Goal: Information Seeking & Learning: Check status

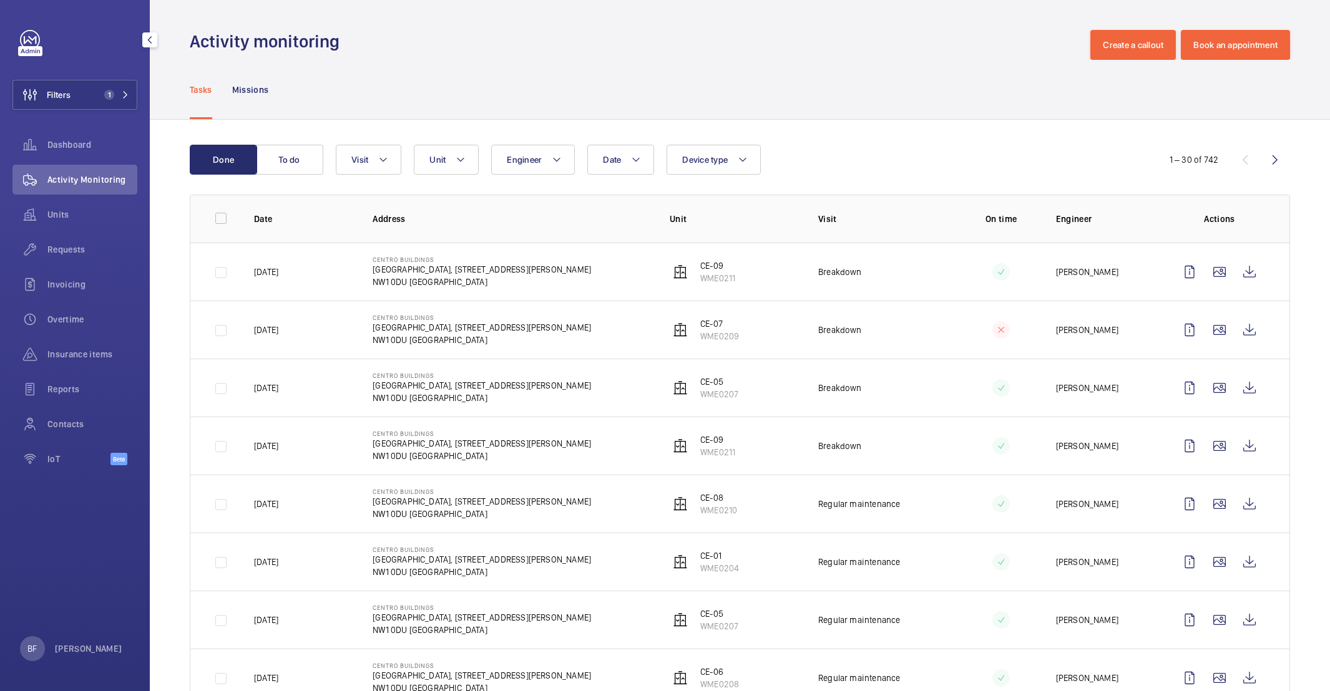
click at [106, 84] on button "Filters 1" at bounding box center [74, 95] width 125 height 30
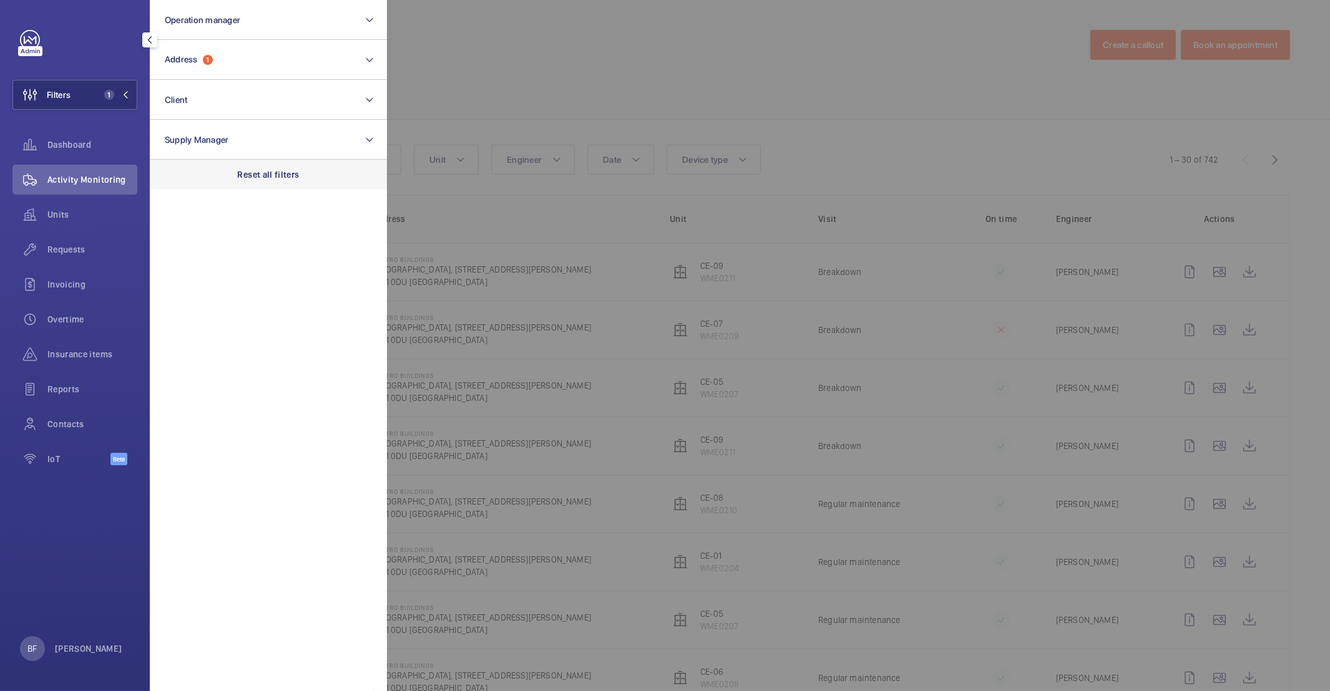
click at [307, 177] on div "Reset all filters" at bounding box center [268, 175] width 237 height 30
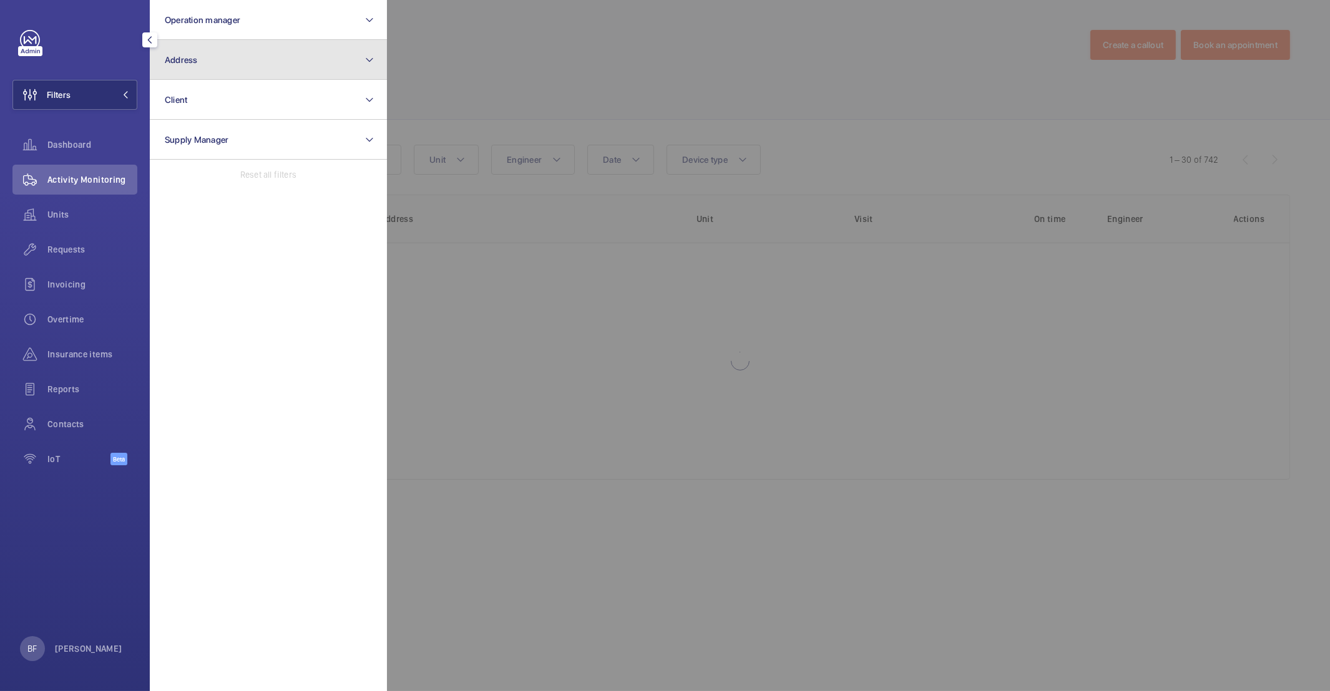
click at [254, 61] on button "Address" at bounding box center [268, 60] width 237 height 40
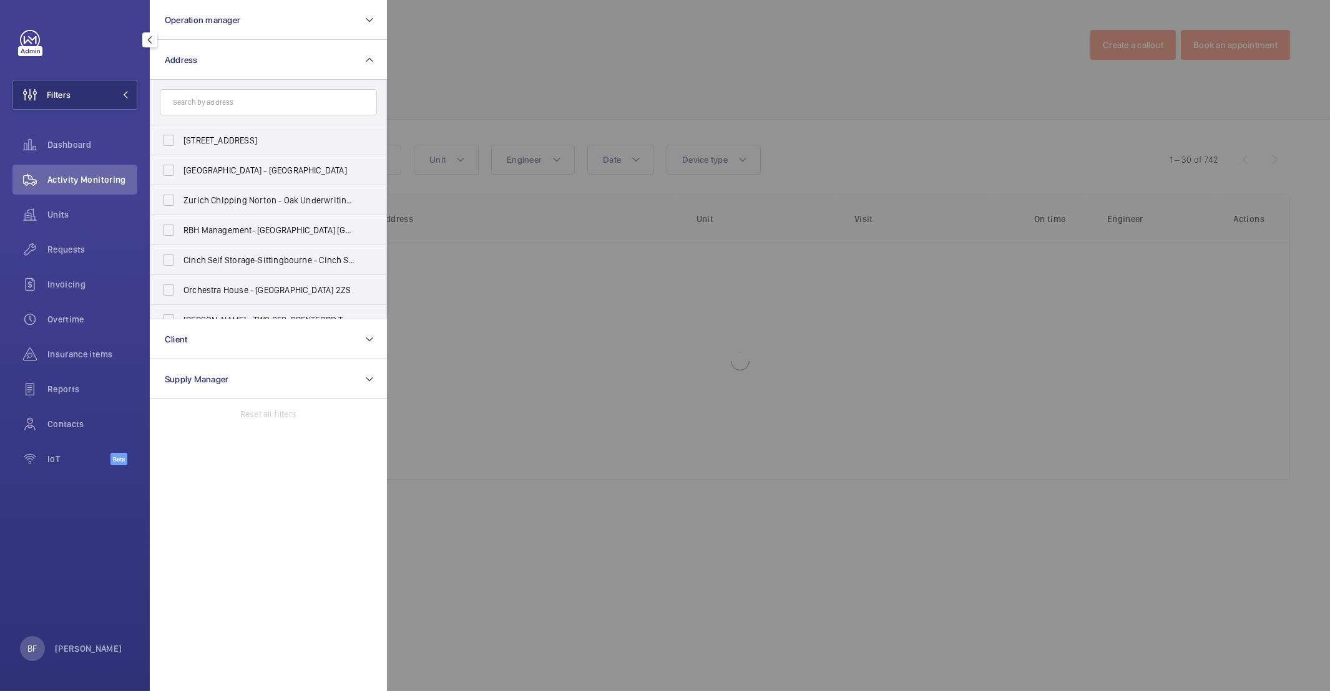
click at [223, 100] on input "text" at bounding box center [268, 102] width 217 height 26
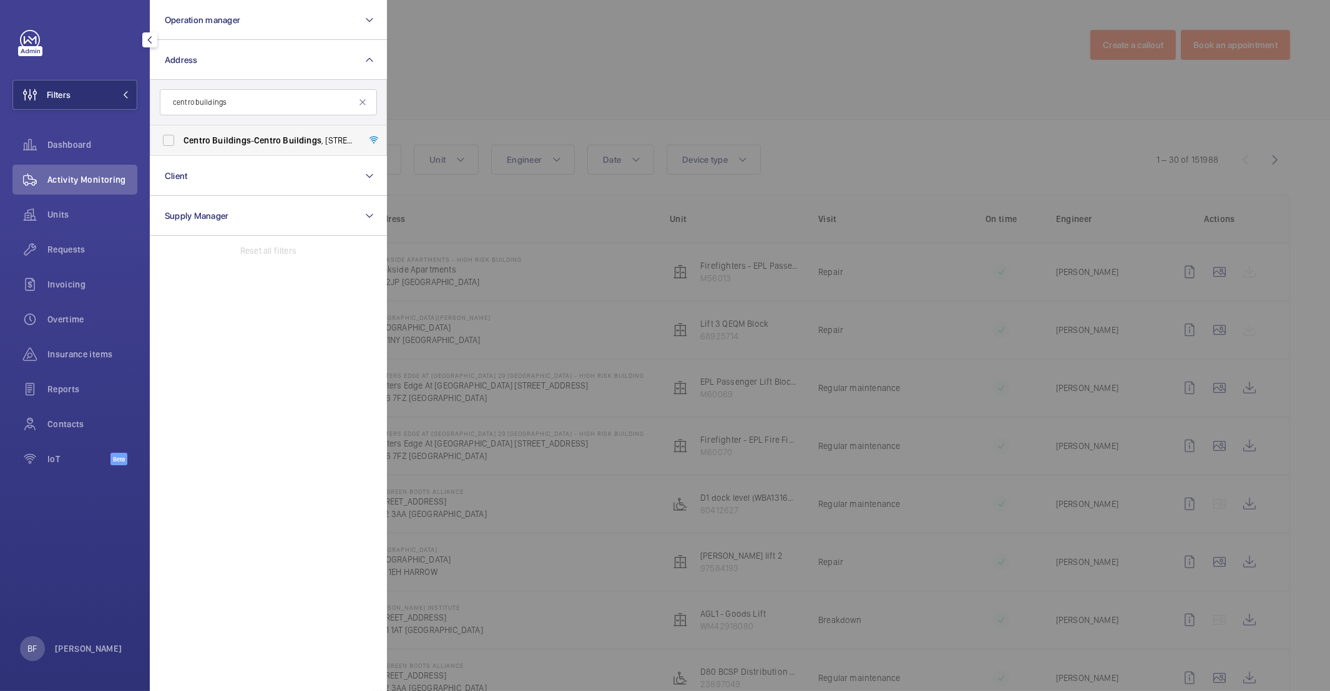
type input "centro buildings"
click at [232, 137] on span "Buildings" at bounding box center [231, 140] width 39 height 10
click at [181, 137] on input "[GEOGRAPHIC_DATA] - [GEOGRAPHIC_DATA] , [STREET_ADDRESS][PERSON_NAME]" at bounding box center [168, 140] width 25 height 25
checkbox input "true"
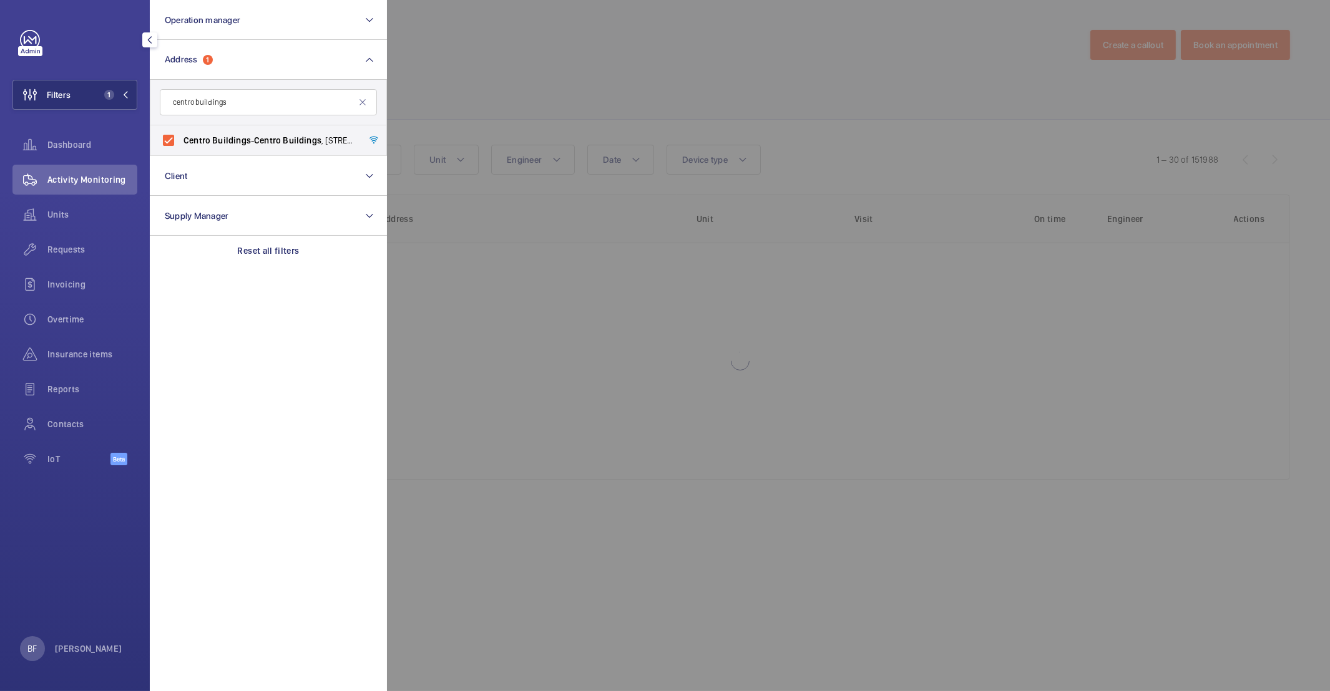
click at [504, 77] on div at bounding box center [1052, 345] width 1330 height 691
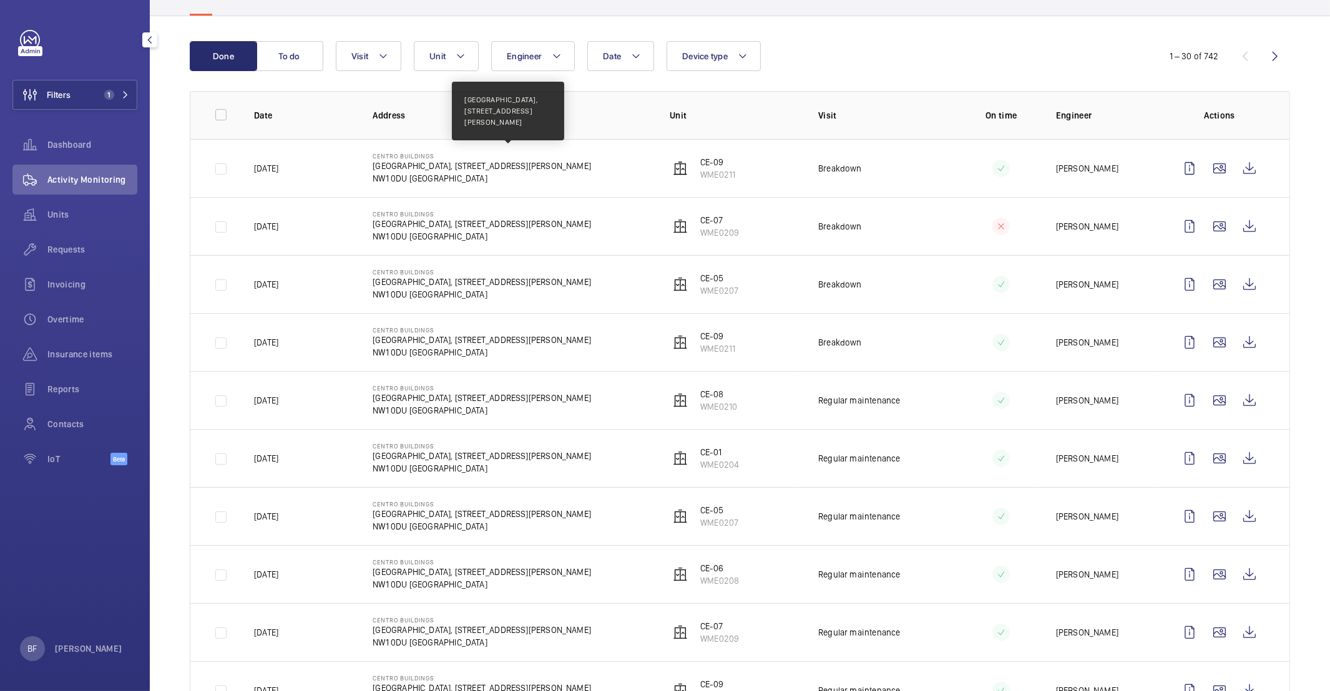
scroll to position [123, 0]
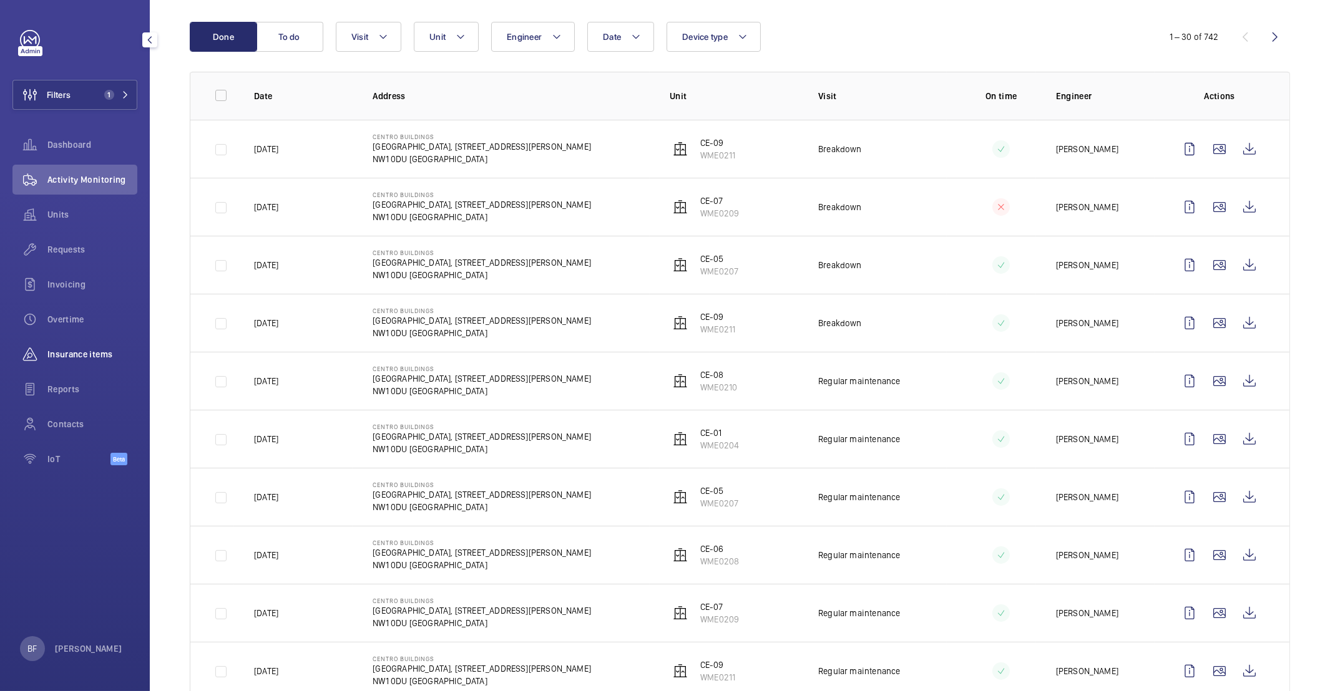
click at [79, 349] on span "Insurance items" at bounding box center [92, 354] width 90 height 12
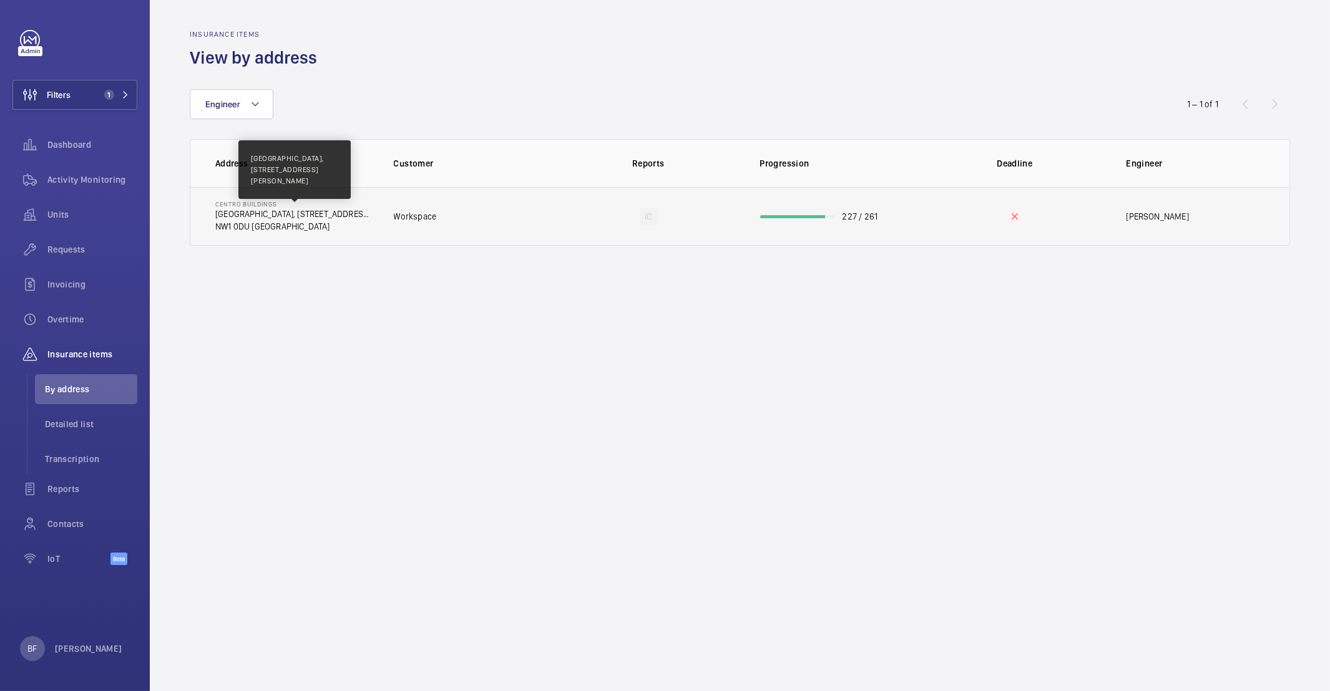
click at [317, 218] on p "[GEOGRAPHIC_DATA], [STREET_ADDRESS][PERSON_NAME]" at bounding box center [294, 214] width 159 height 12
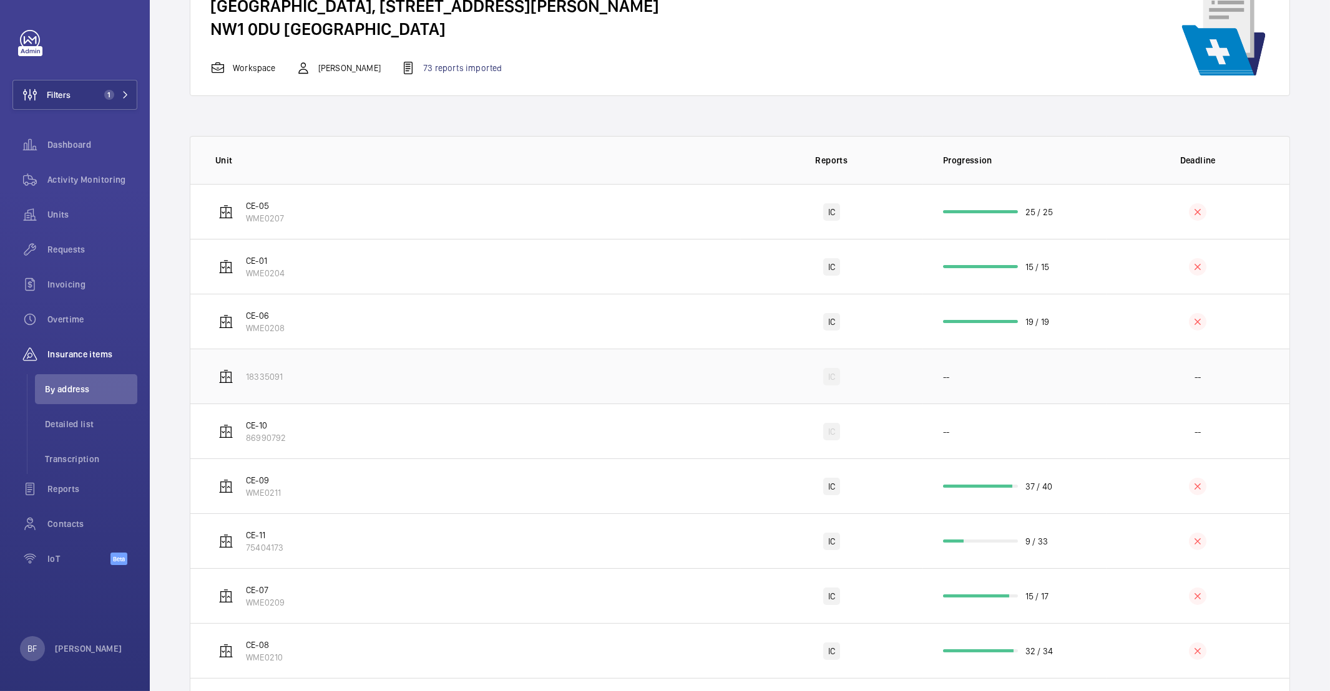
scroll to position [233, 0]
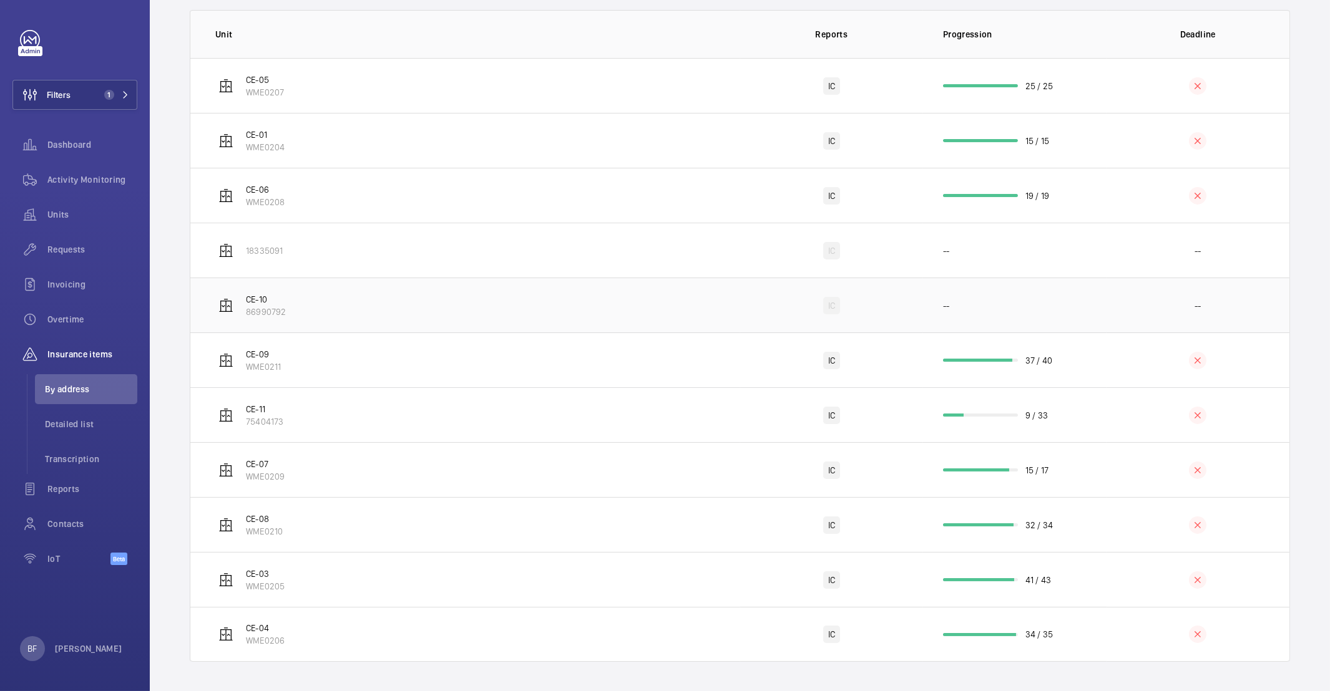
click at [298, 311] on td "CE-10 86990792" at bounding box center [465, 305] width 550 height 55
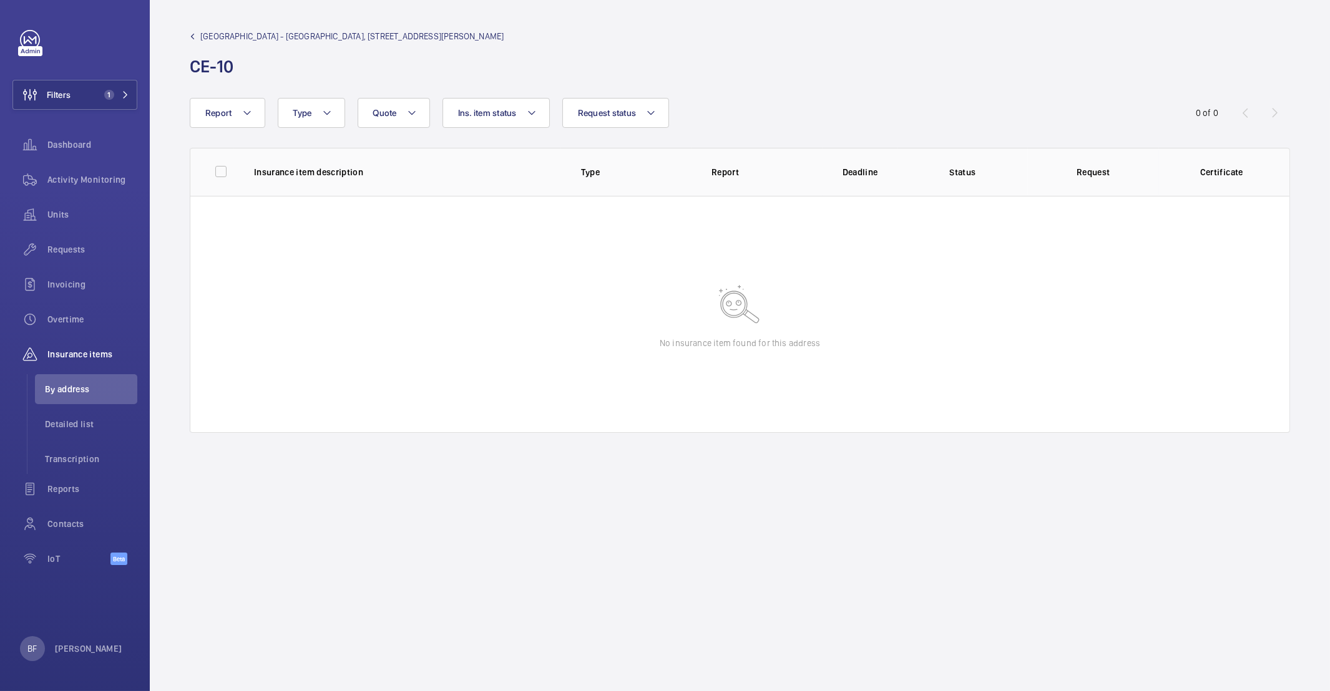
click at [190, 38] on mat-icon at bounding box center [193, 37] width 6 height 6
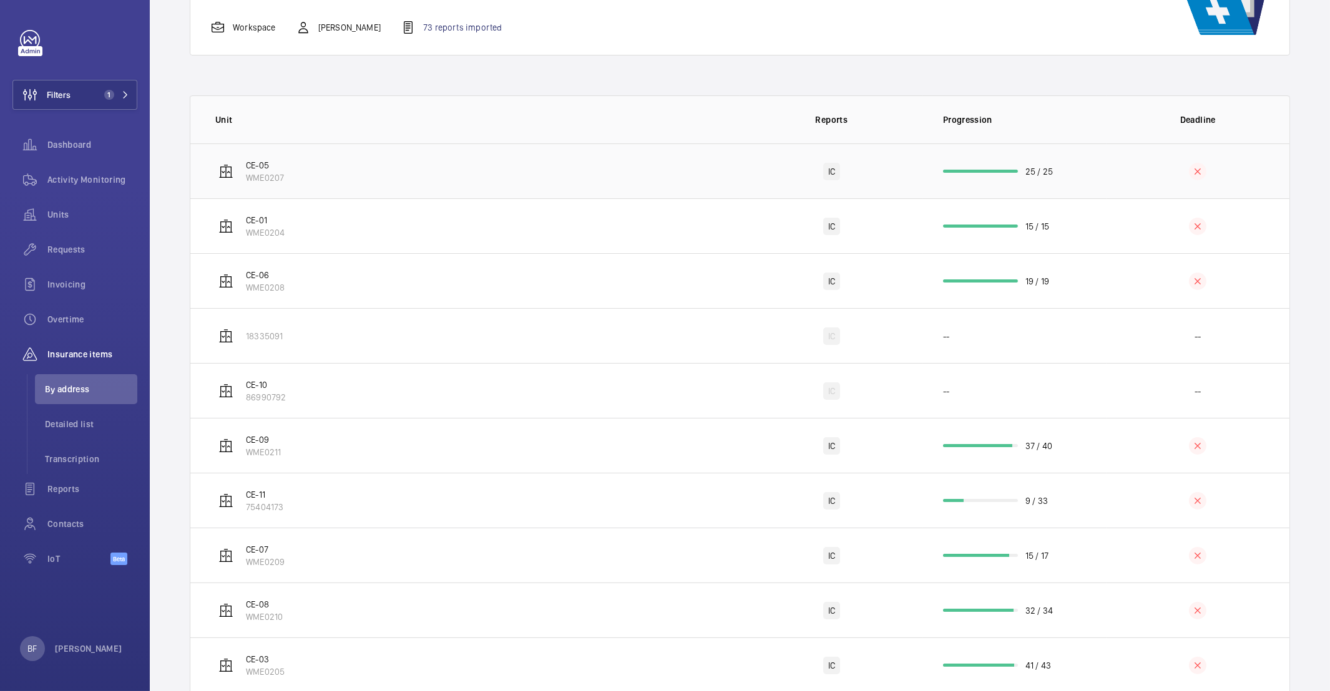
scroll to position [233, 0]
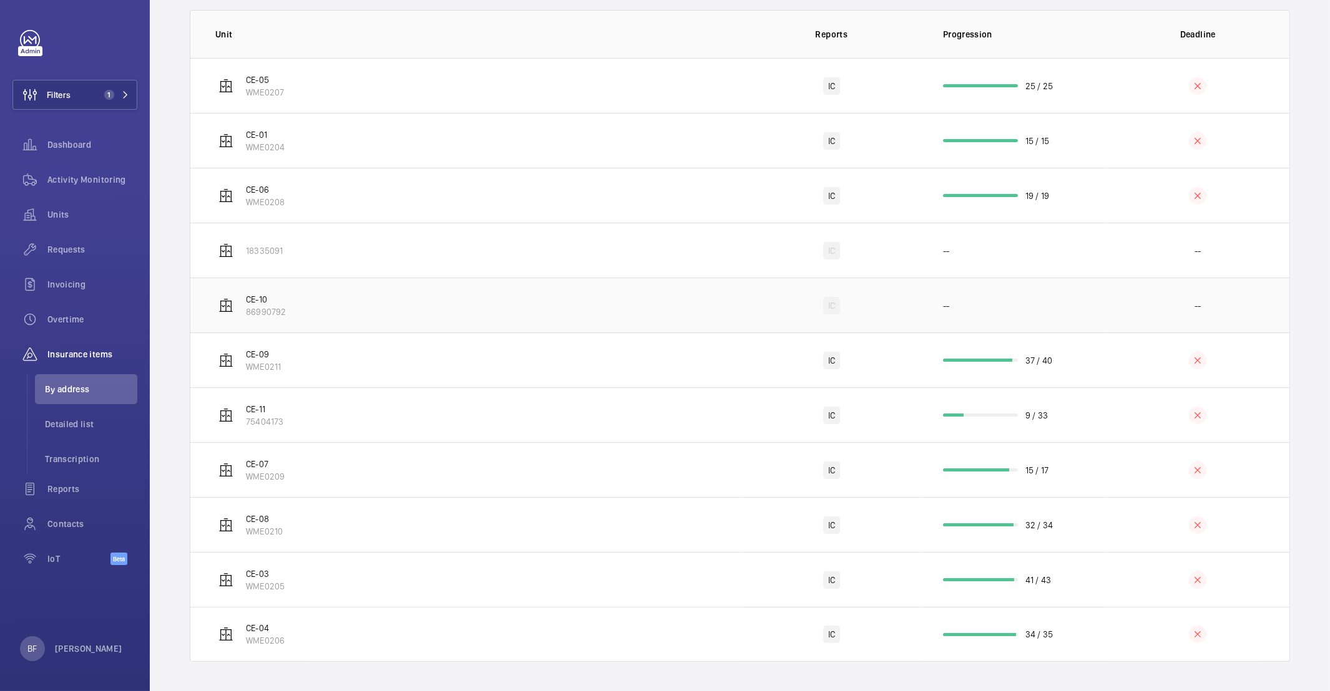
drag, startPoint x: 243, startPoint y: 296, endPoint x: 286, endPoint y: 315, distance: 47.0
click at [286, 315] on td "CE-10 86990792" at bounding box center [465, 305] width 550 height 55
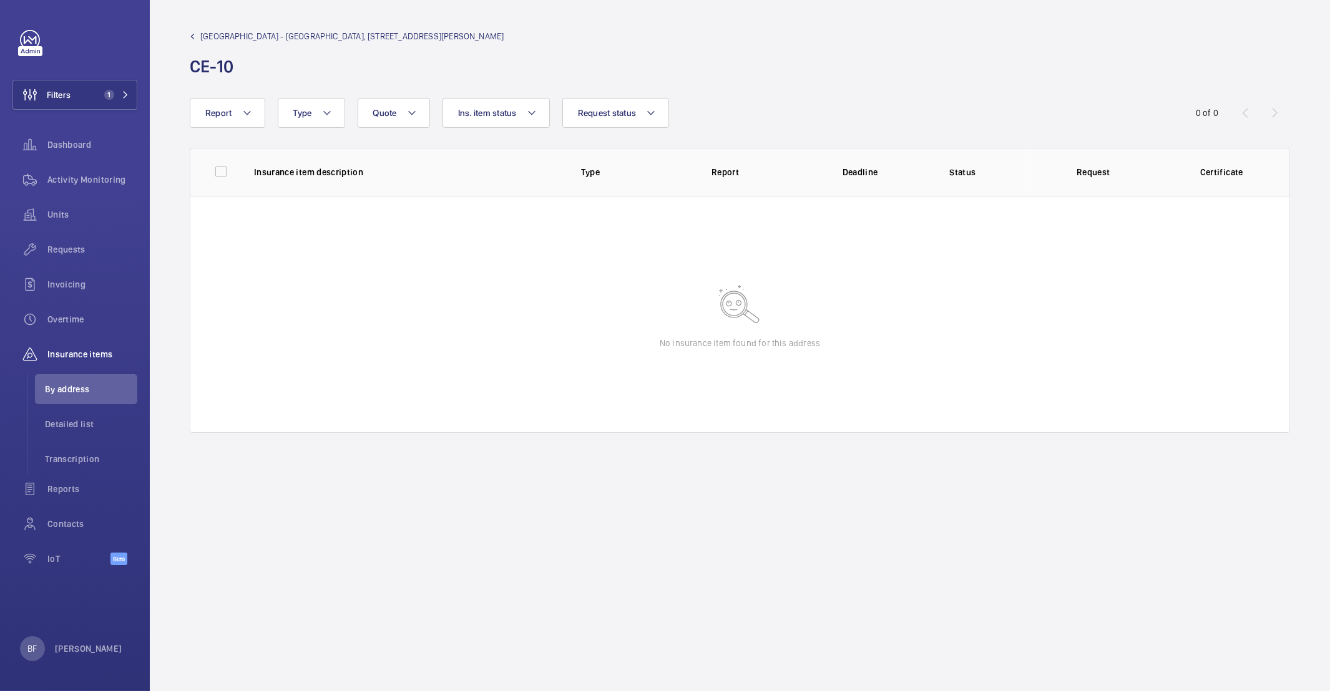
click at [327, 63] on h1 "CE-10" at bounding box center [347, 66] width 314 height 23
click at [216, 69] on h1 "CE-10" at bounding box center [347, 66] width 314 height 23
click at [74, 175] on span "Activity Monitoring" at bounding box center [92, 179] width 90 height 12
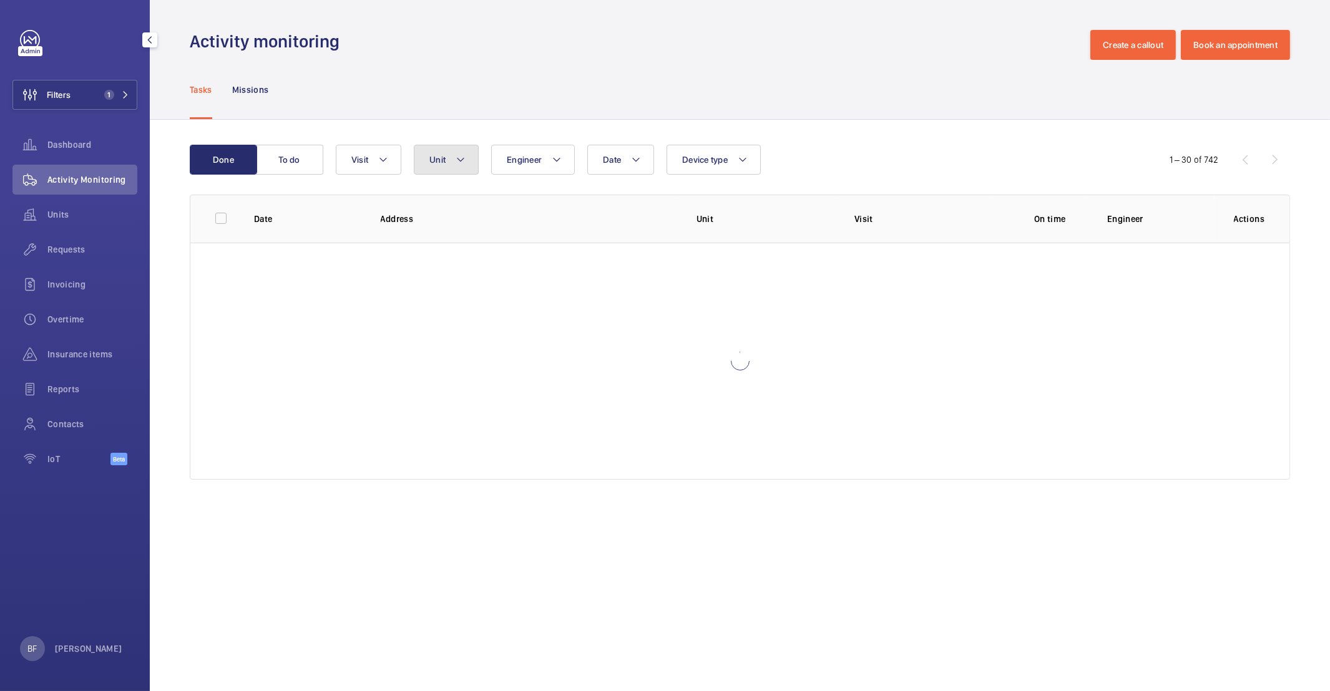
click at [433, 162] on span "Unit" at bounding box center [437, 160] width 16 height 10
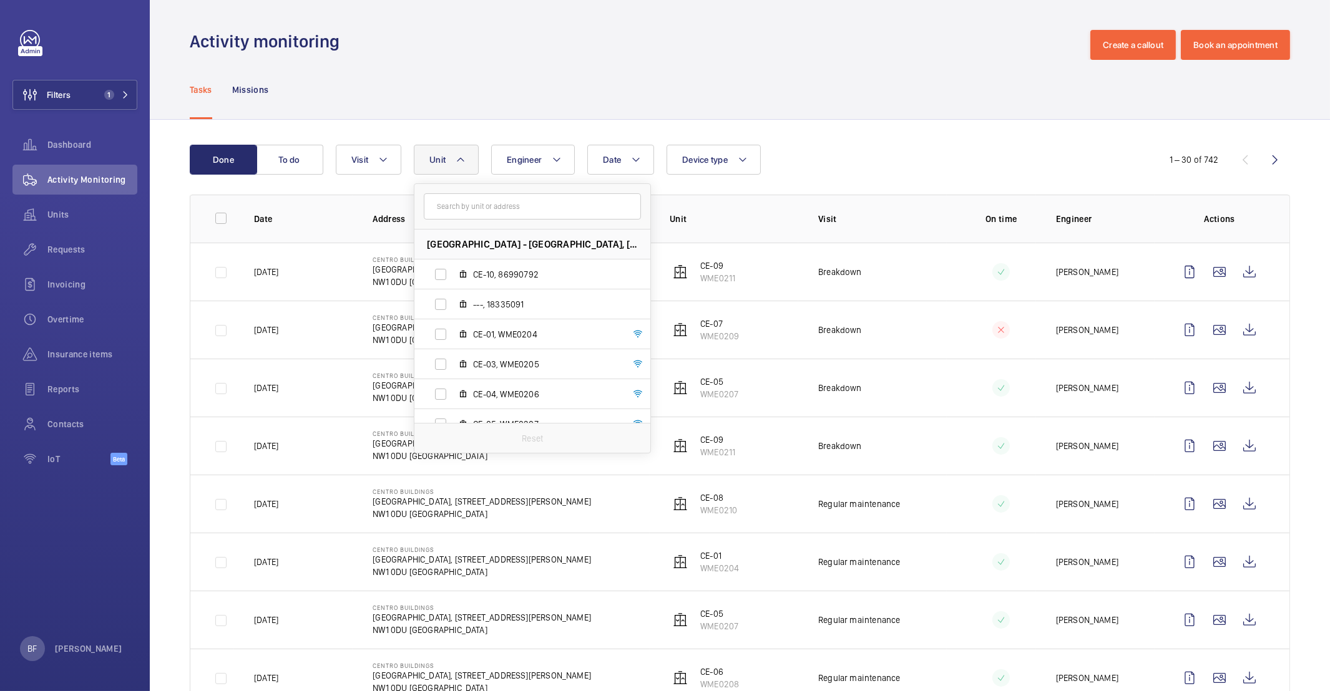
click at [433, 162] on span "Unit" at bounding box center [437, 160] width 16 height 10
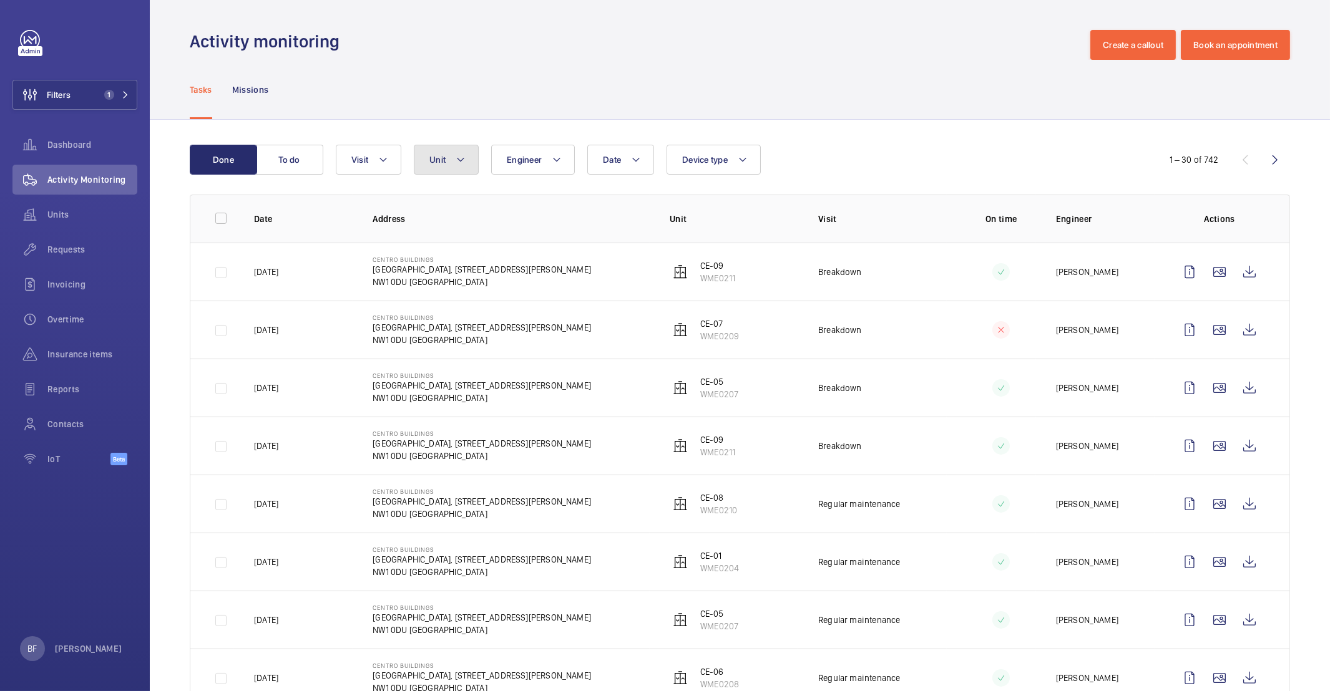
click at [433, 162] on span "Unit" at bounding box center [437, 160] width 16 height 10
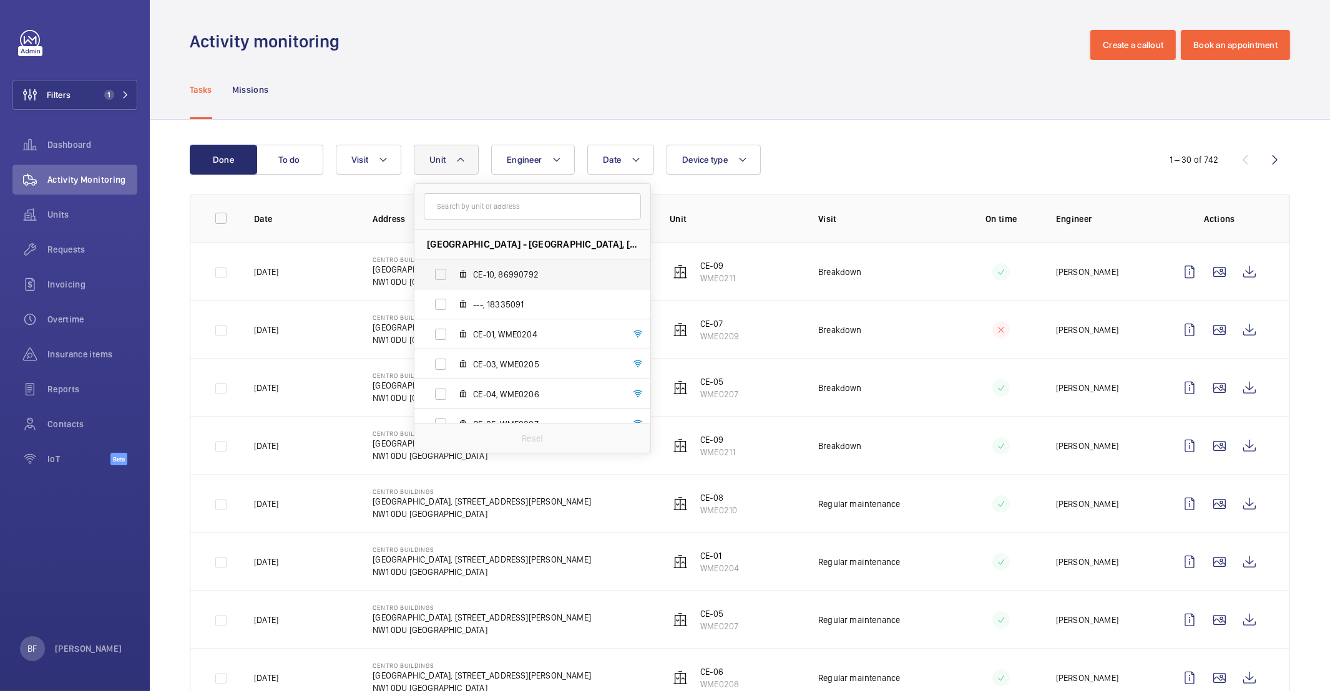
click at [505, 272] on span "CE-10, 86990792" at bounding box center [545, 274] width 145 height 12
click at [453, 272] on input "CE-10, 86990792" at bounding box center [440, 274] width 25 height 25
checkbox input "true"
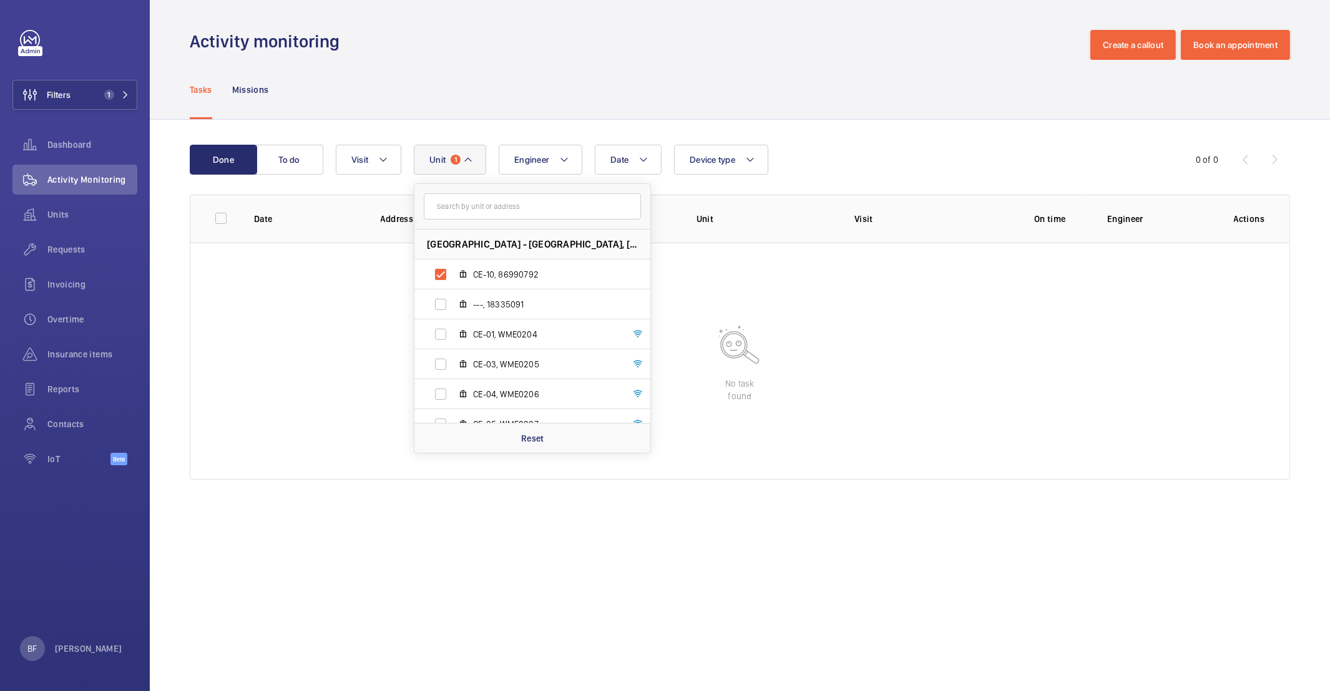
click at [368, 102] on div "Tasks Missions" at bounding box center [740, 89] width 1100 height 59
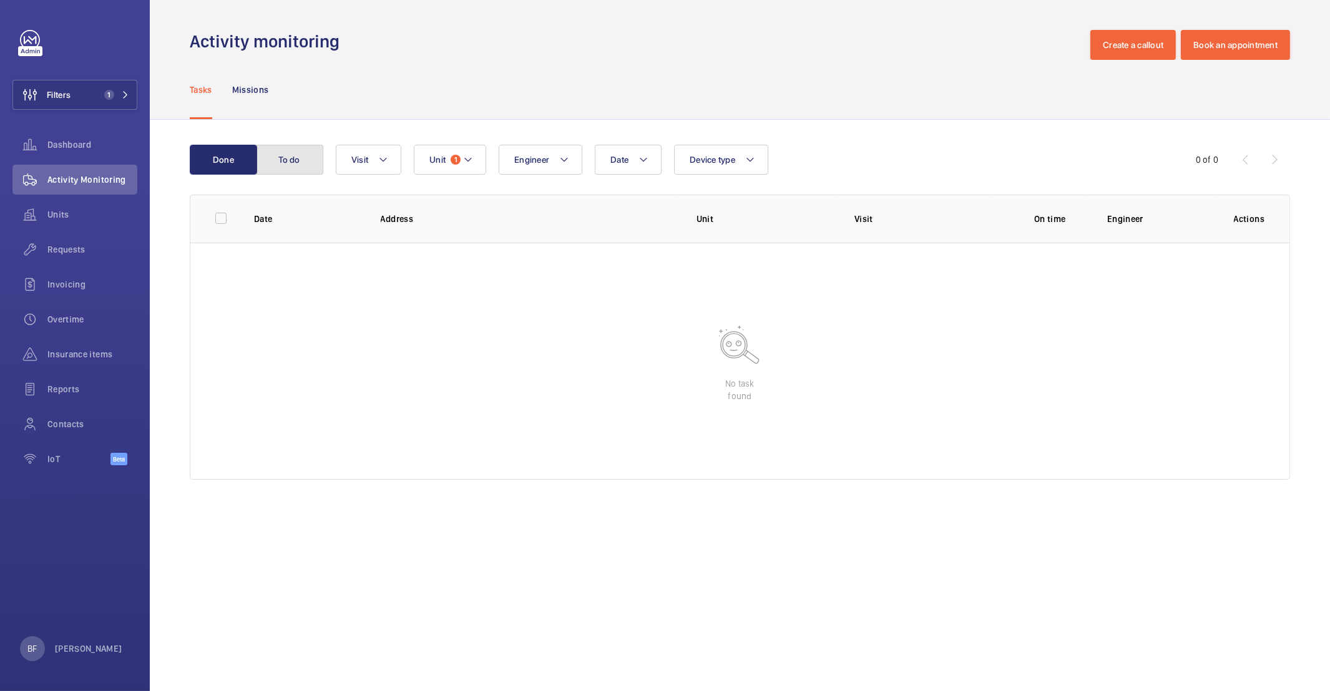
click at [296, 165] on button "To do" at bounding box center [289, 160] width 67 height 30
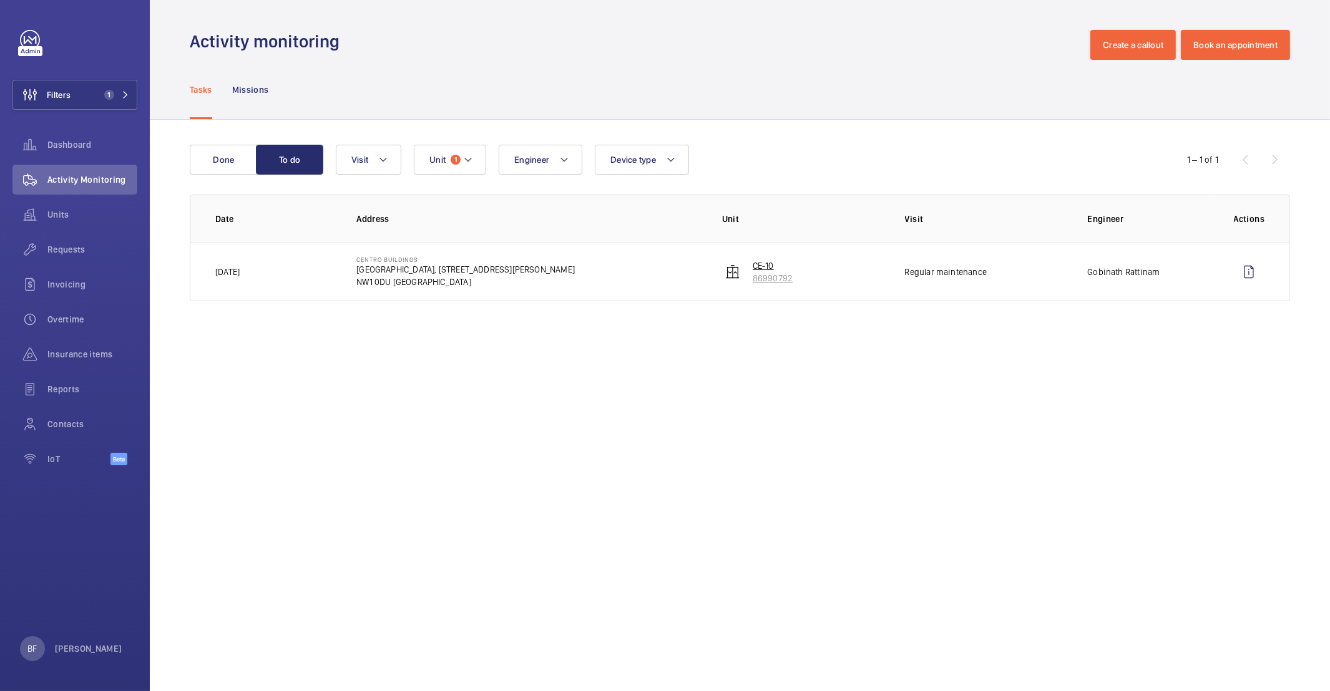
drag, startPoint x: 796, startPoint y: 280, endPoint x: 750, endPoint y: 262, distance: 49.0
click at [750, 262] on td "CE-10 86990792" at bounding box center [793, 272] width 183 height 59
copy div "CE-10 86990792"
click at [231, 161] on button "Done" at bounding box center [223, 160] width 67 height 30
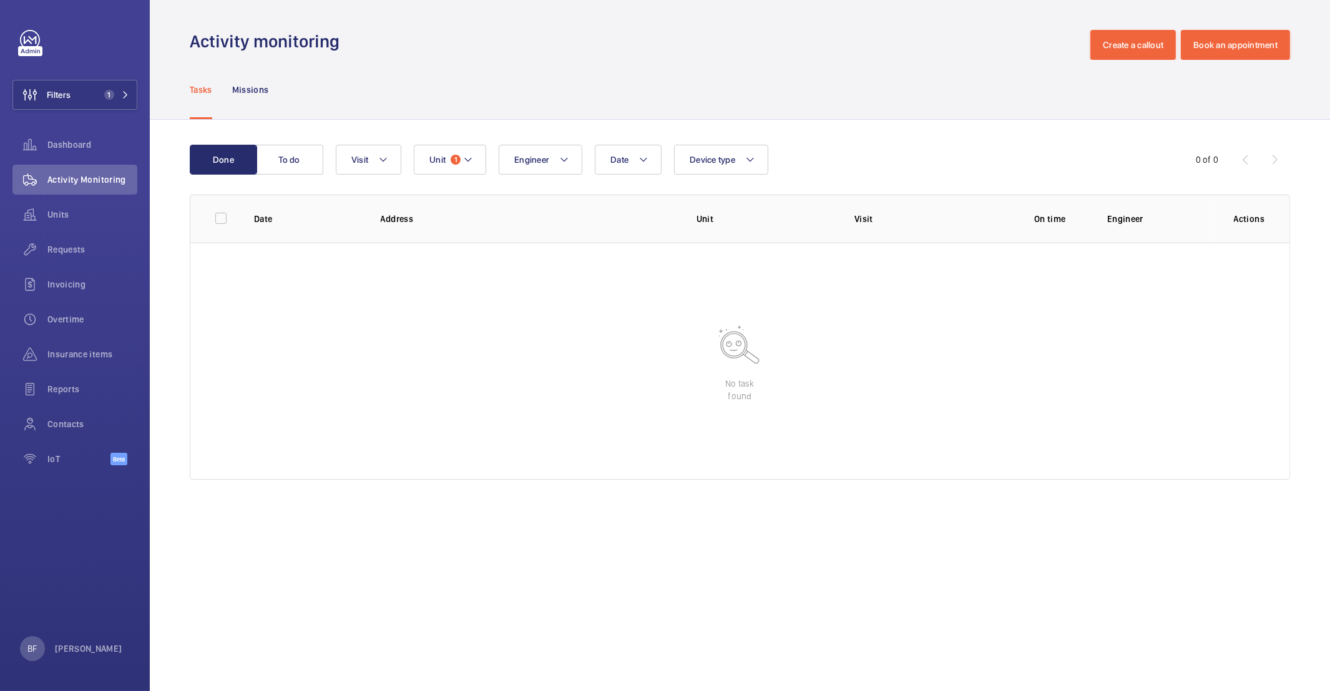
click at [326, 162] on div "Done To do" at bounding box center [263, 160] width 146 height 30
click at [293, 161] on button "To do" at bounding box center [289, 160] width 67 height 30
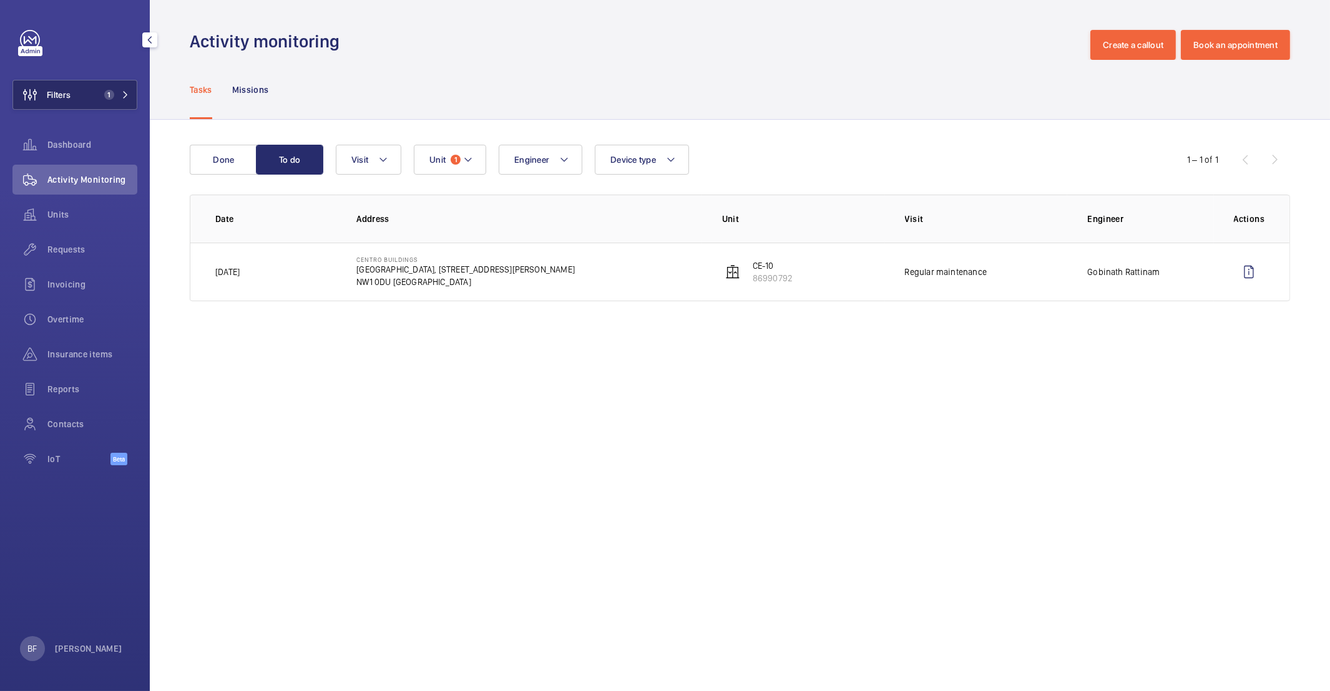
click at [82, 100] on button "Filters 1" at bounding box center [74, 95] width 125 height 30
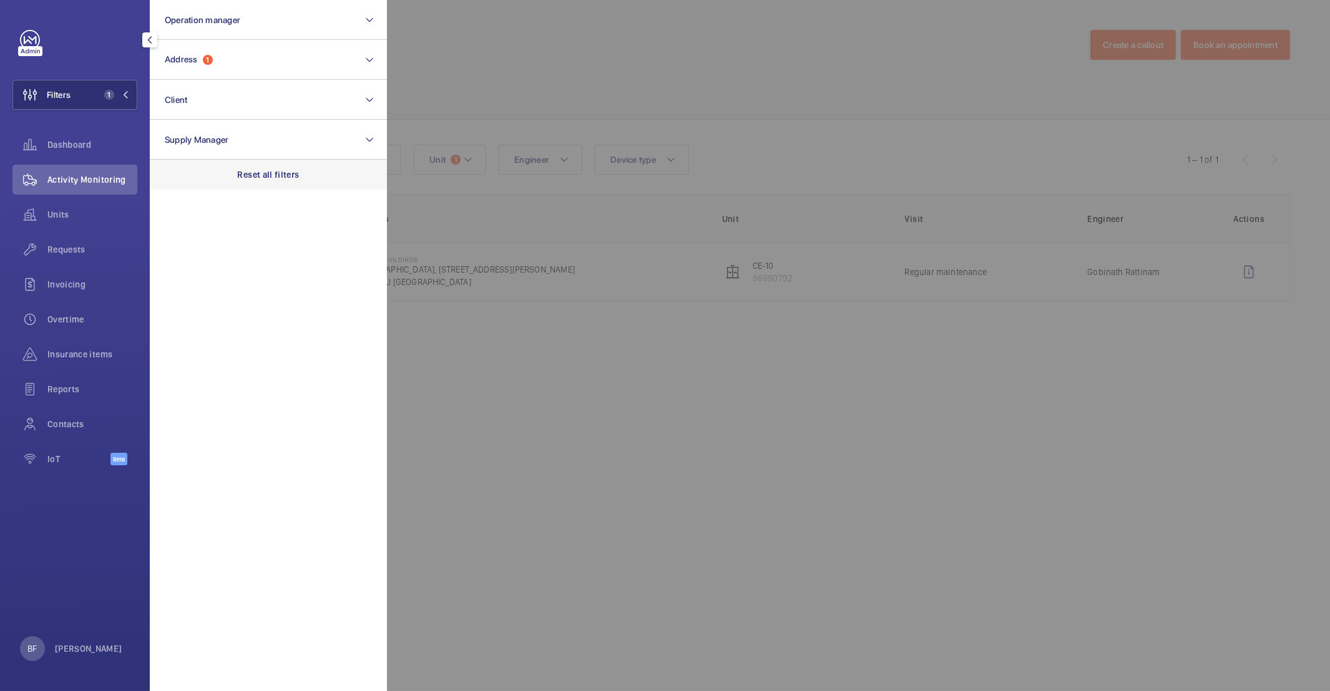
click at [266, 177] on p "Reset all filters" at bounding box center [269, 174] width 62 height 12
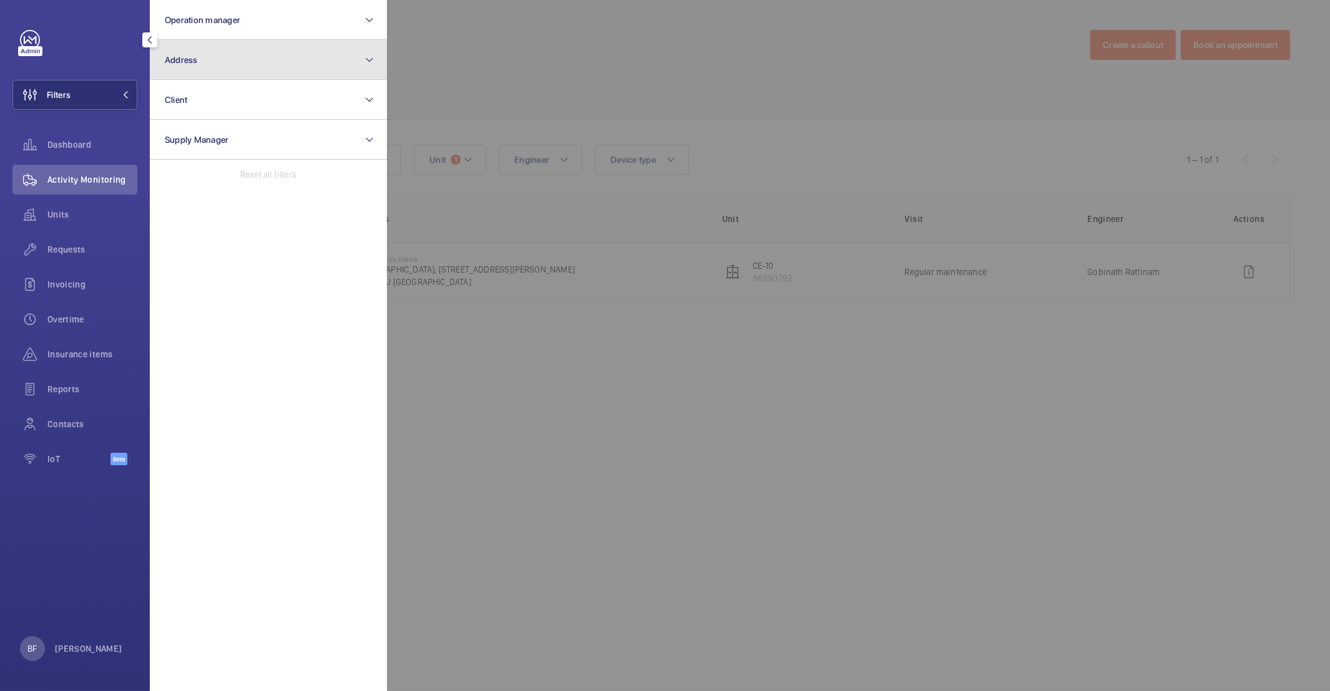
click at [240, 66] on button "Address" at bounding box center [268, 60] width 237 height 40
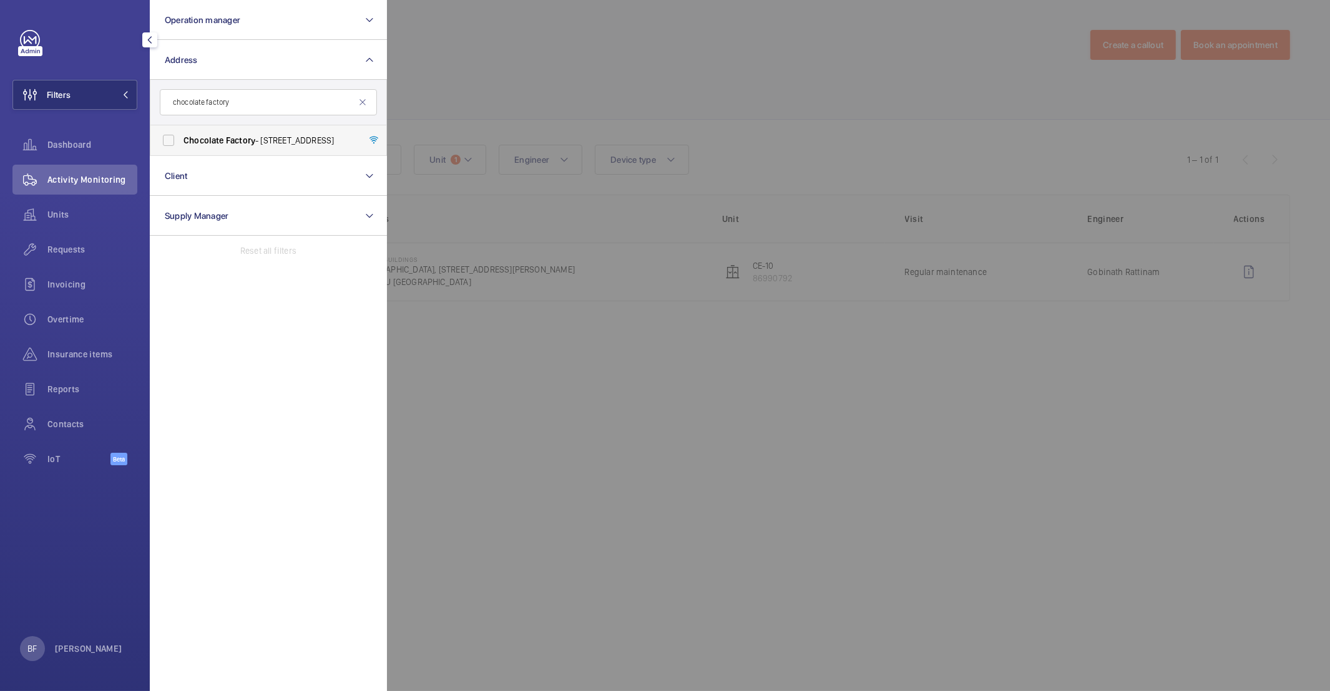
type input "chocolate factory"
click at [231, 149] on label "Chocolate Factory - [STREET_ADDRESS]" at bounding box center [258, 140] width 217 height 30
click at [181, 149] on input "Chocolate Factory - [STREET_ADDRESS]" at bounding box center [168, 140] width 25 height 25
checkbox input "true"
click at [633, 87] on div at bounding box center [1052, 345] width 1330 height 691
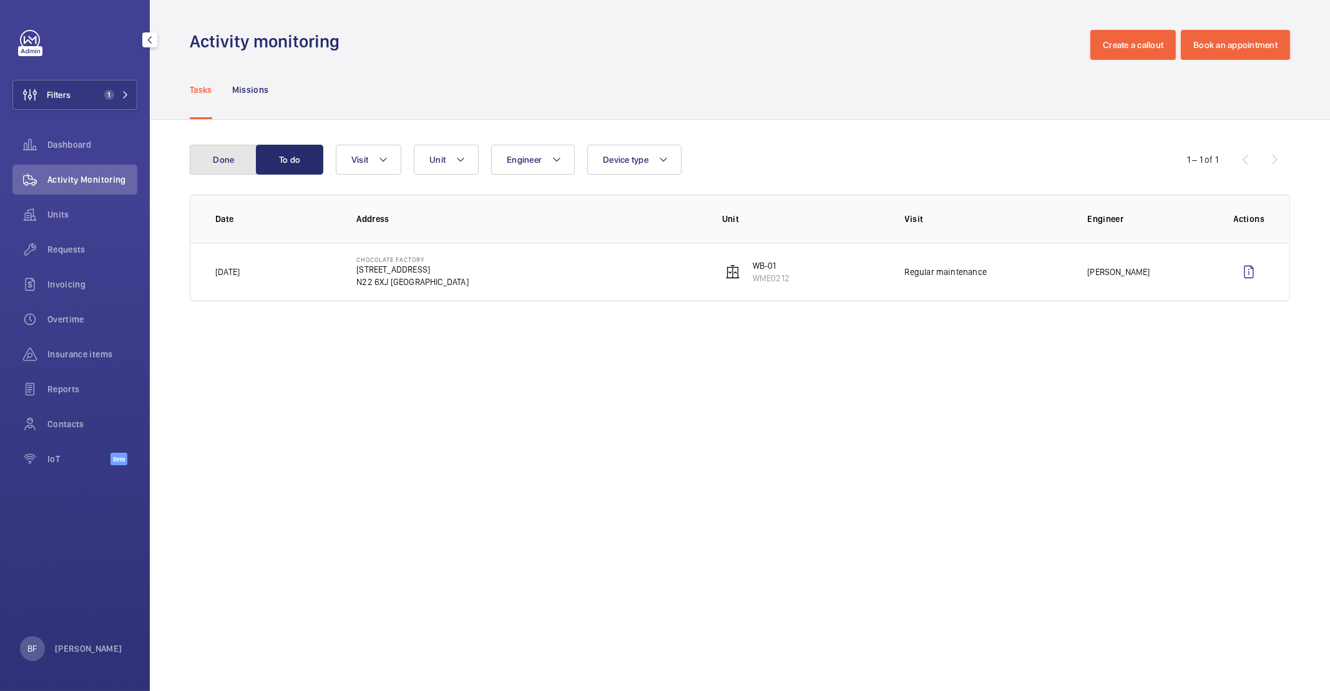
click at [233, 168] on button "Done" at bounding box center [223, 160] width 67 height 30
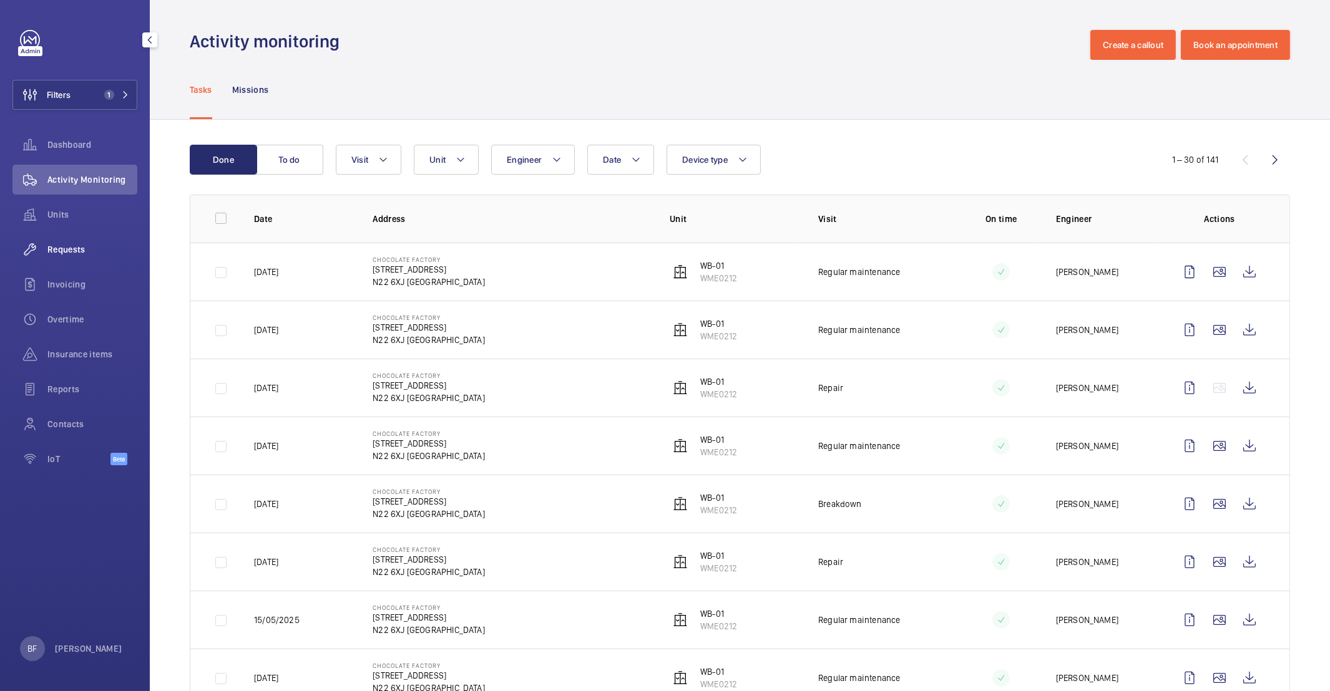
click at [71, 252] on span "Requests" at bounding box center [92, 249] width 90 height 12
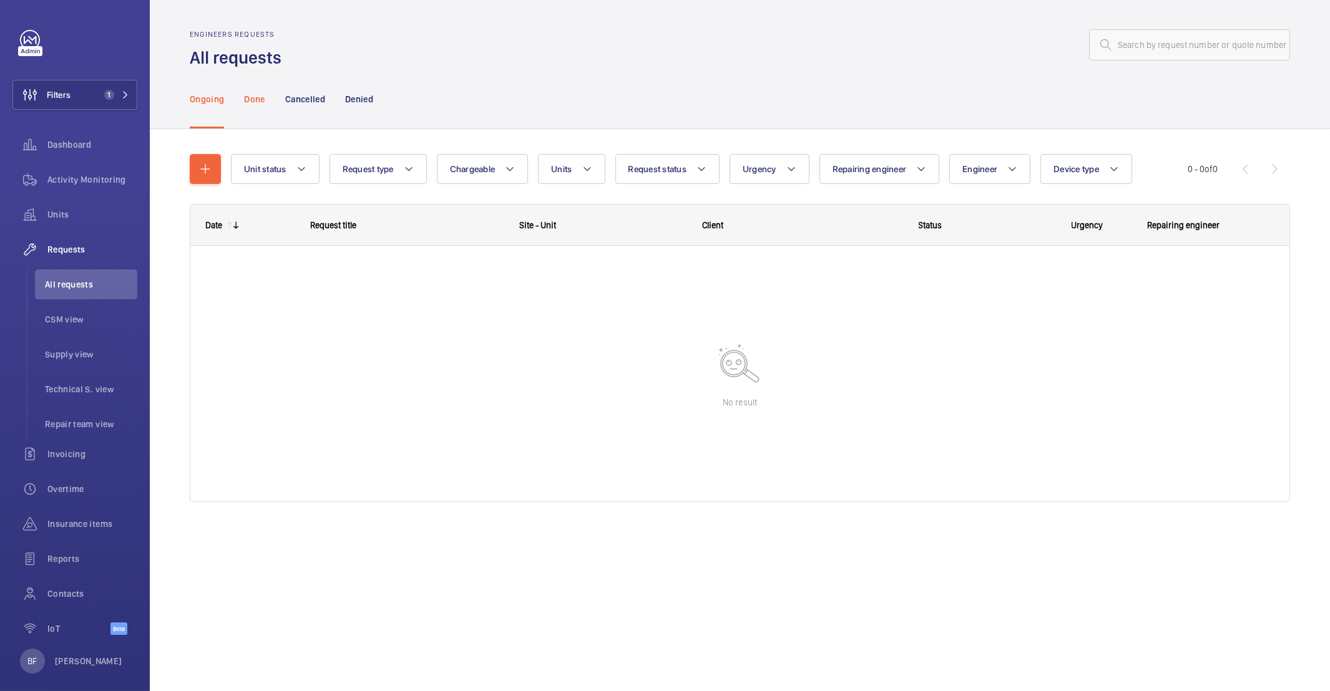
click at [250, 104] on p "Done" at bounding box center [254, 99] width 21 height 12
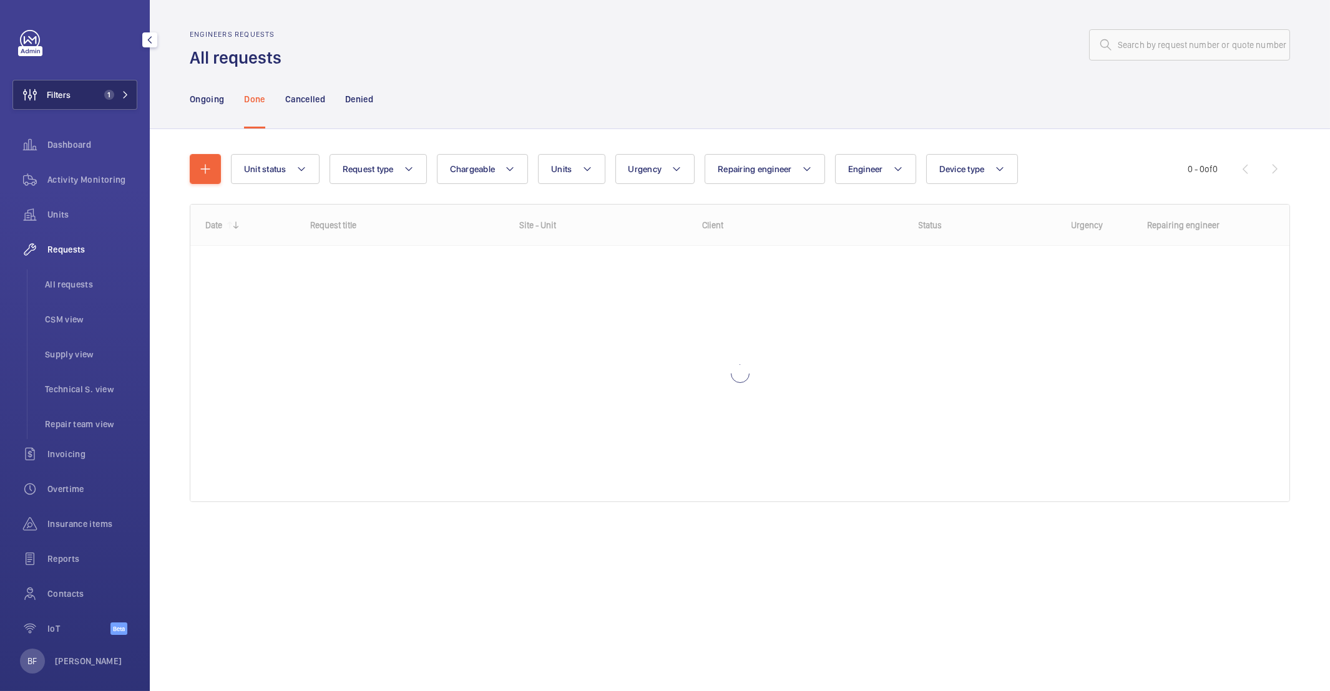
click at [66, 94] on span "Filters" at bounding box center [59, 95] width 24 height 12
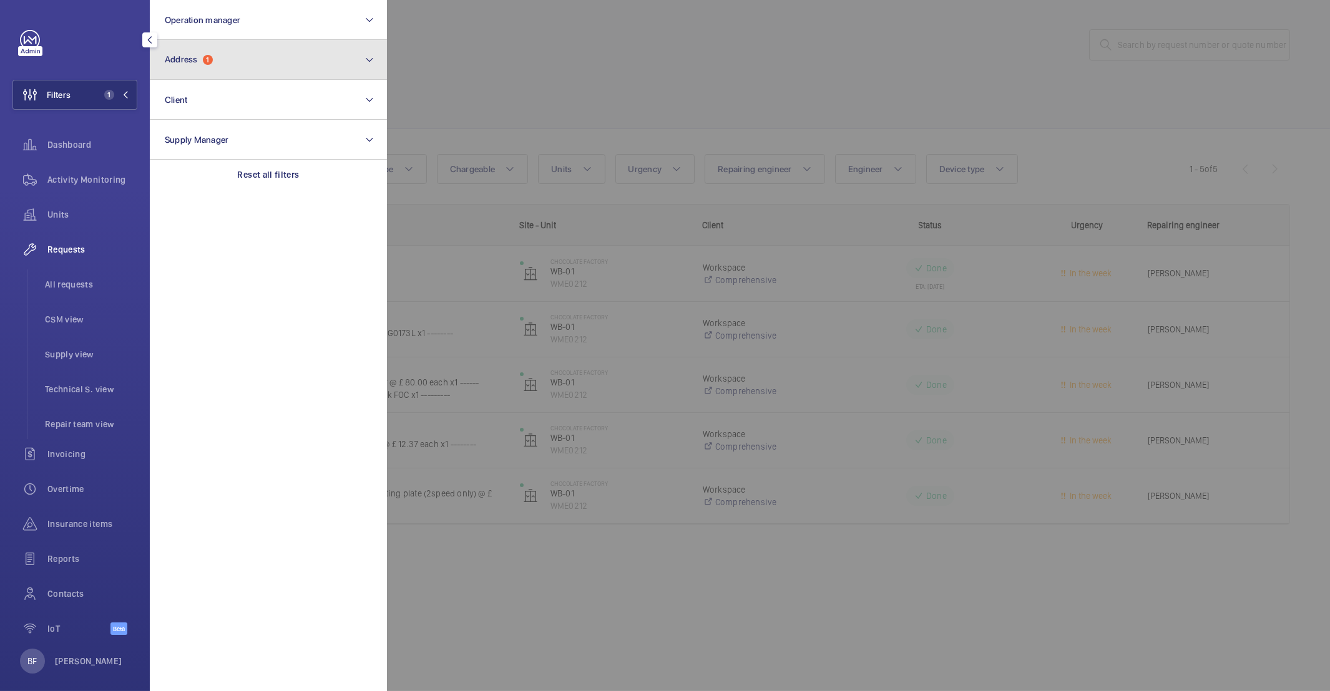
click at [271, 66] on button "Address 1" at bounding box center [268, 60] width 237 height 40
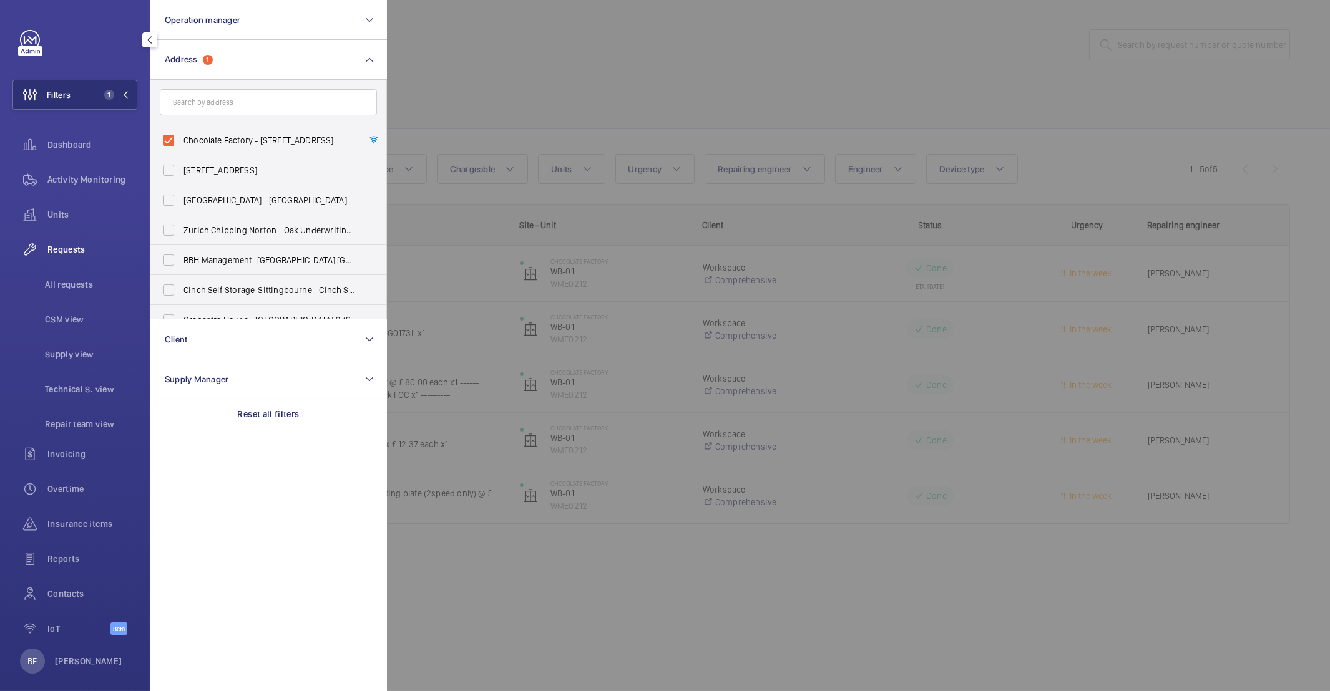
click at [535, 82] on div at bounding box center [1052, 345] width 1330 height 691
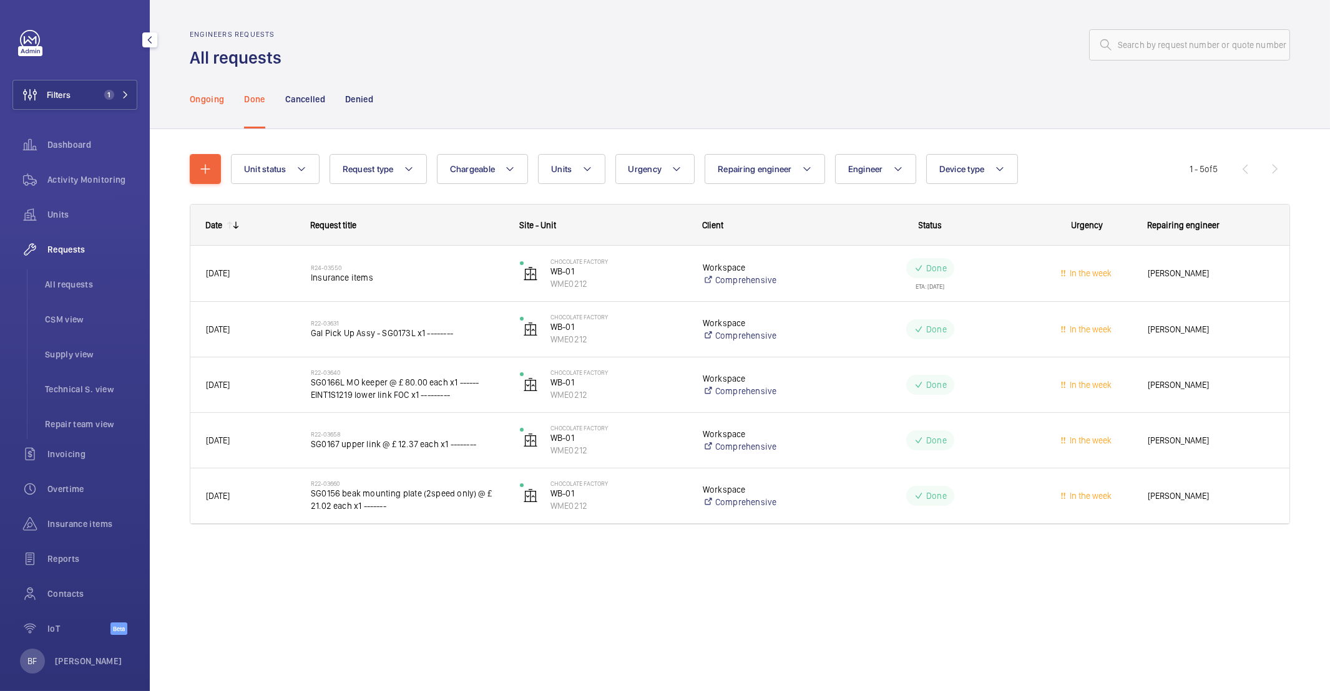
click at [221, 100] on p "Ongoing" at bounding box center [207, 99] width 34 height 12
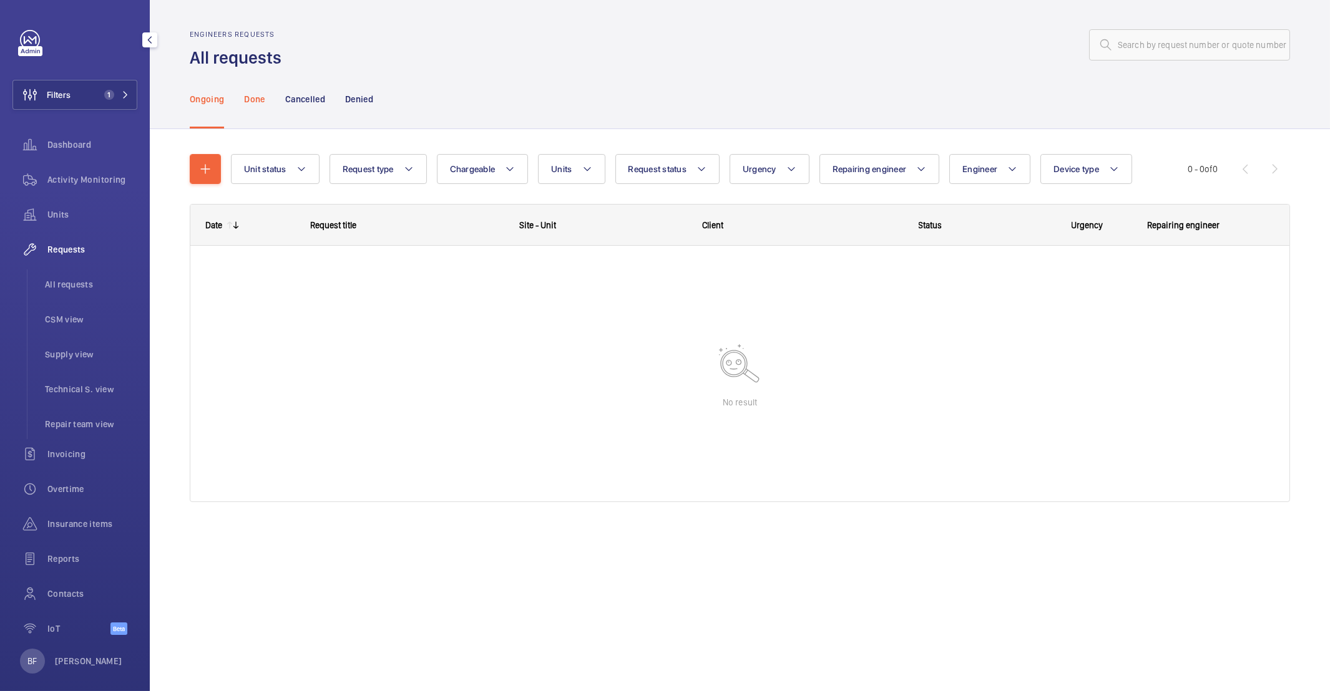
click at [258, 98] on p "Done" at bounding box center [254, 99] width 21 height 12
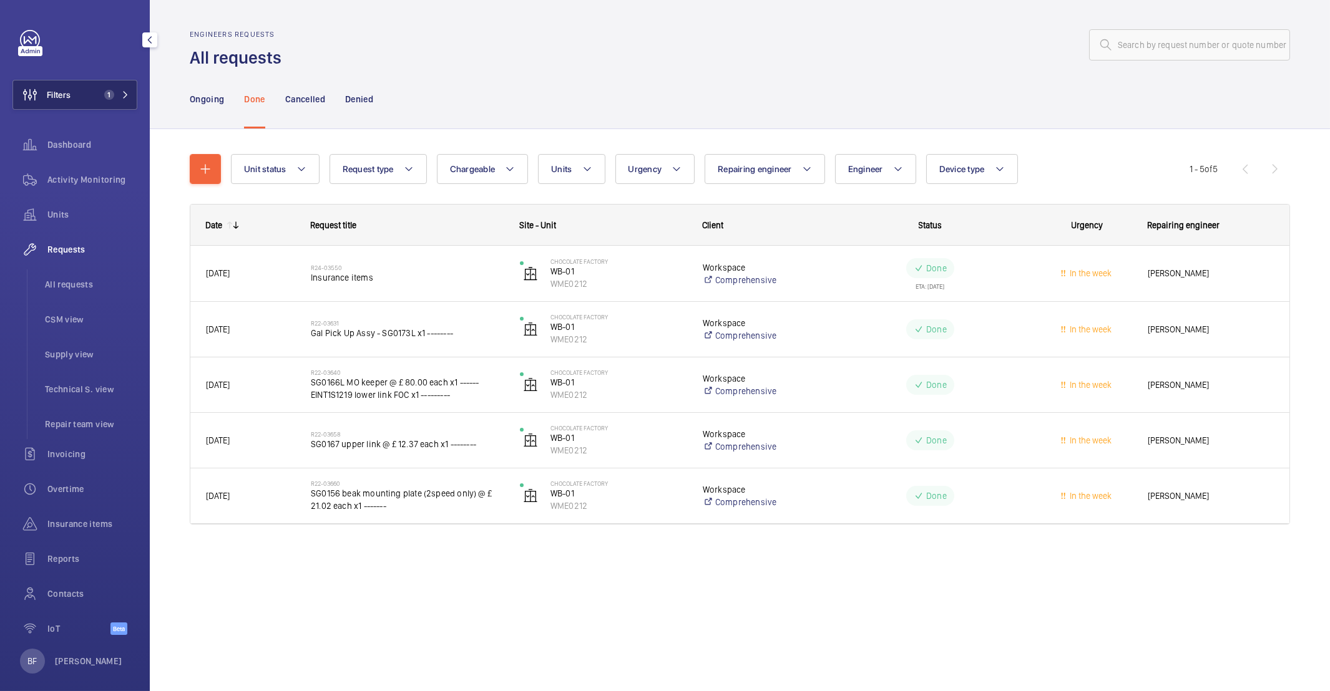
click at [99, 92] on span "1" at bounding box center [106, 95] width 15 height 10
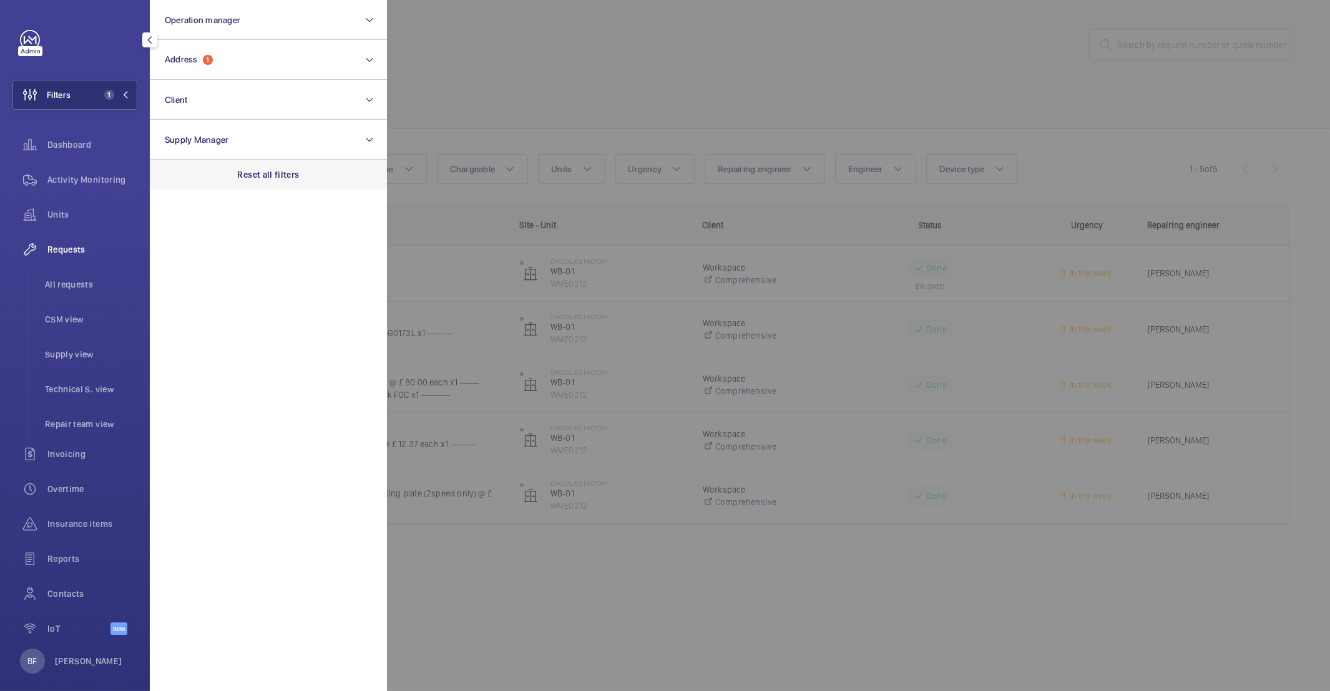
click at [241, 167] on div "Reset all filters" at bounding box center [268, 175] width 237 height 30
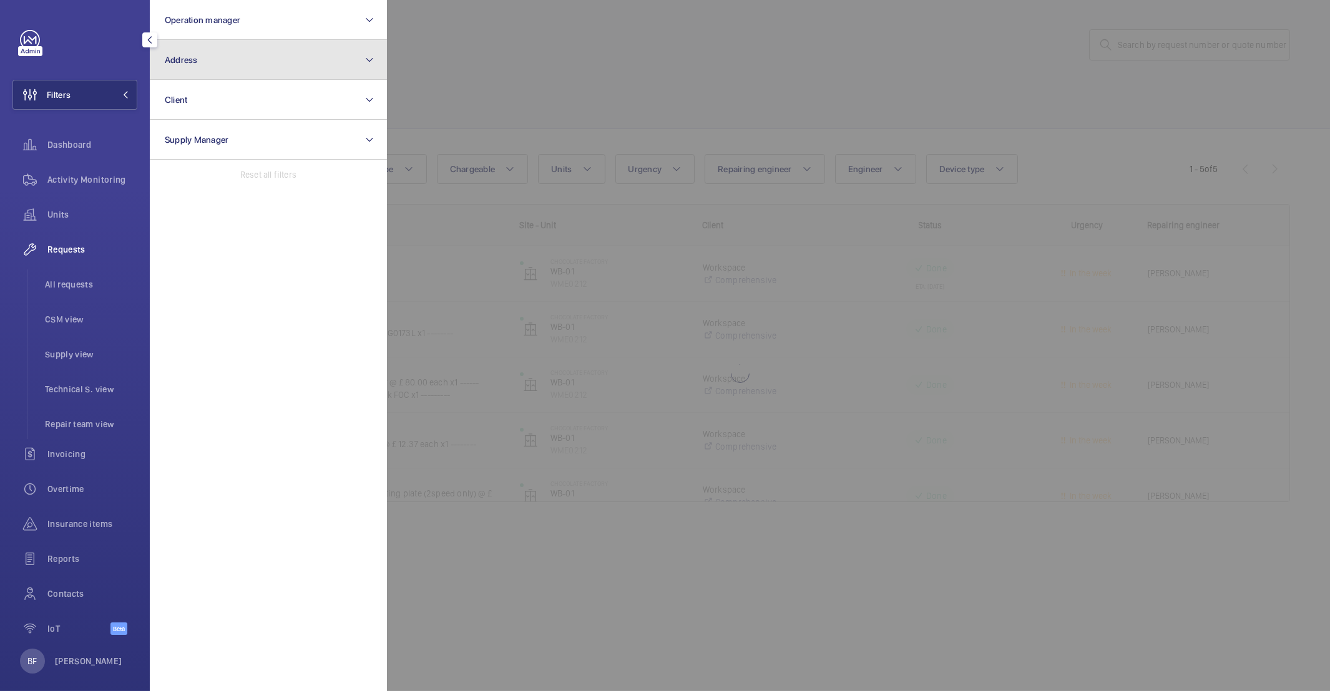
click at [223, 52] on button "Address" at bounding box center [268, 60] width 237 height 40
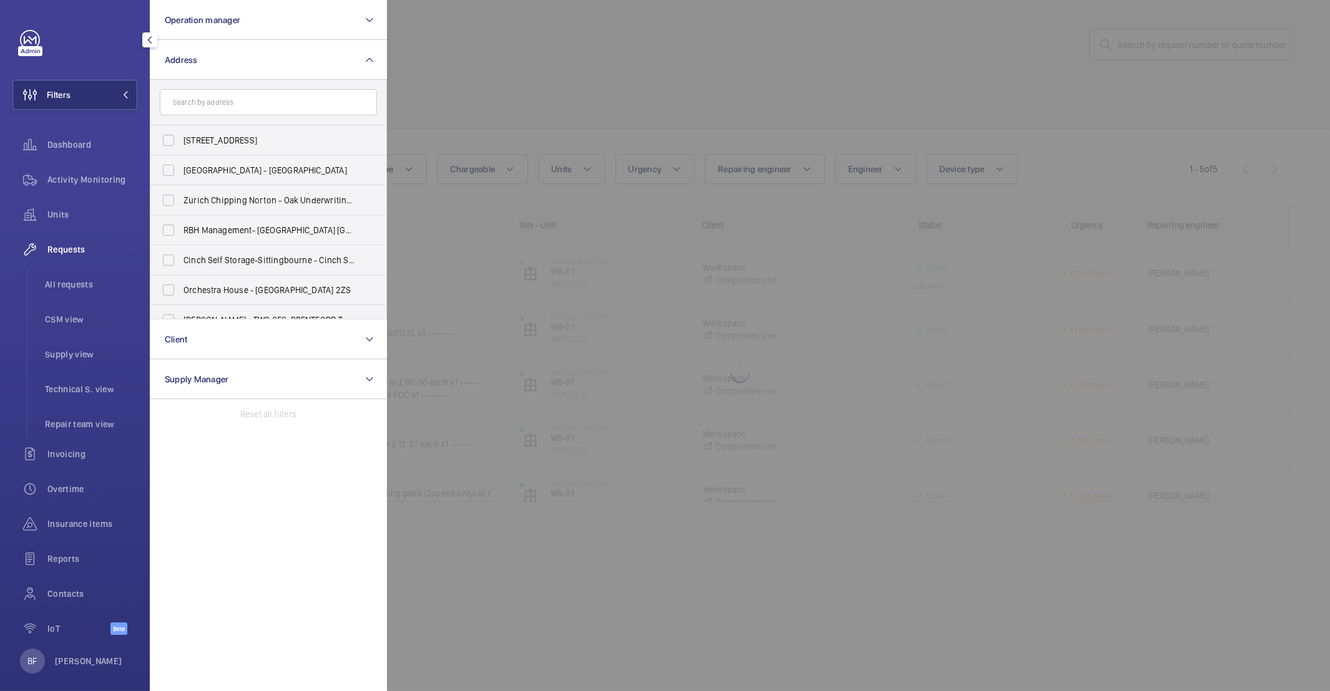
click at [218, 102] on input "text" at bounding box center [268, 102] width 217 height 26
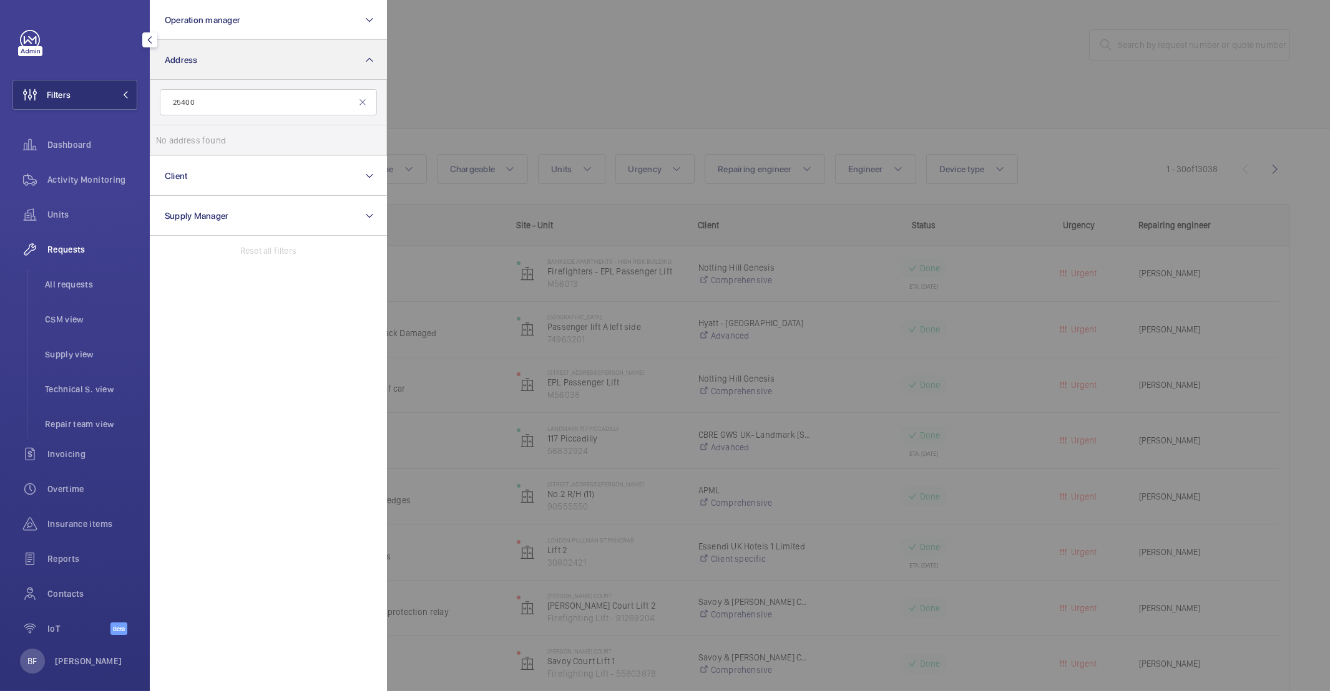
type input "25400"
click at [361, 57] on button "Address" at bounding box center [268, 60] width 237 height 40
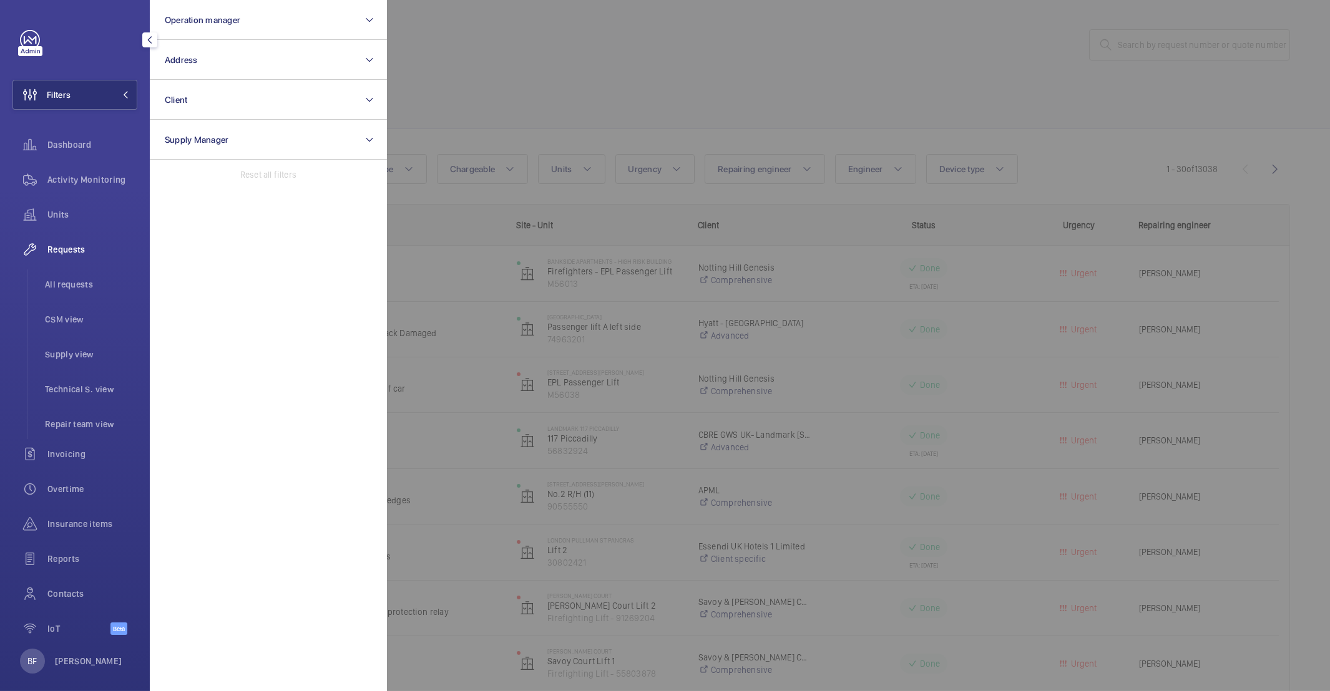
click at [565, 109] on div at bounding box center [1052, 345] width 1330 height 691
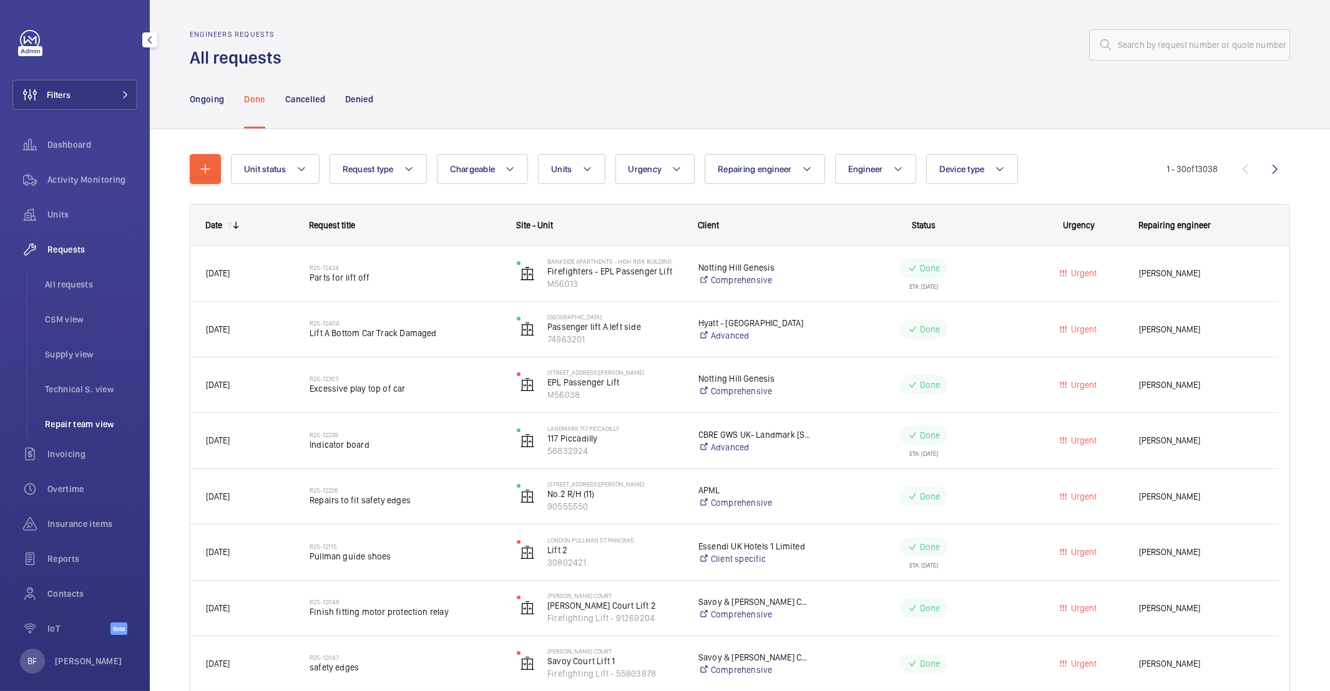
scroll to position [2, 0]
click at [73, 285] on span "All requests" at bounding box center [91, 282] width 92 height 12
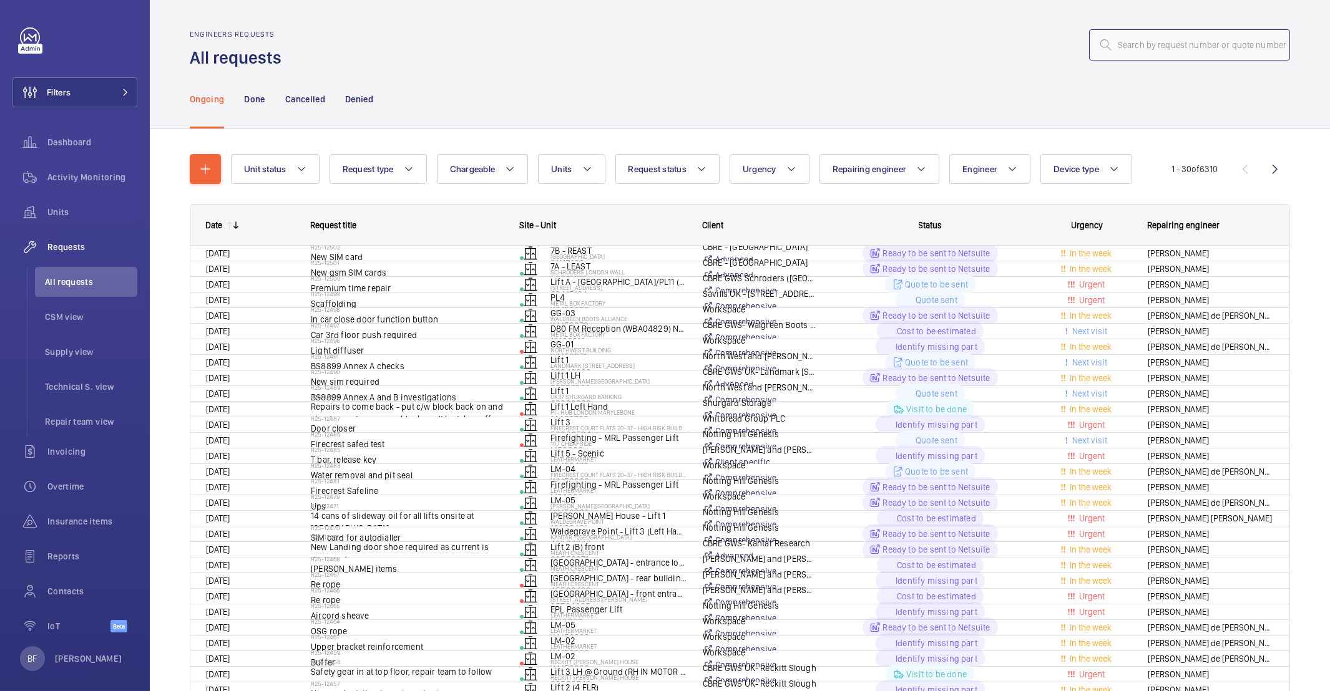
click at [1144, 45] on input "text" at bounding box center [1189, 44] width 201 height 31
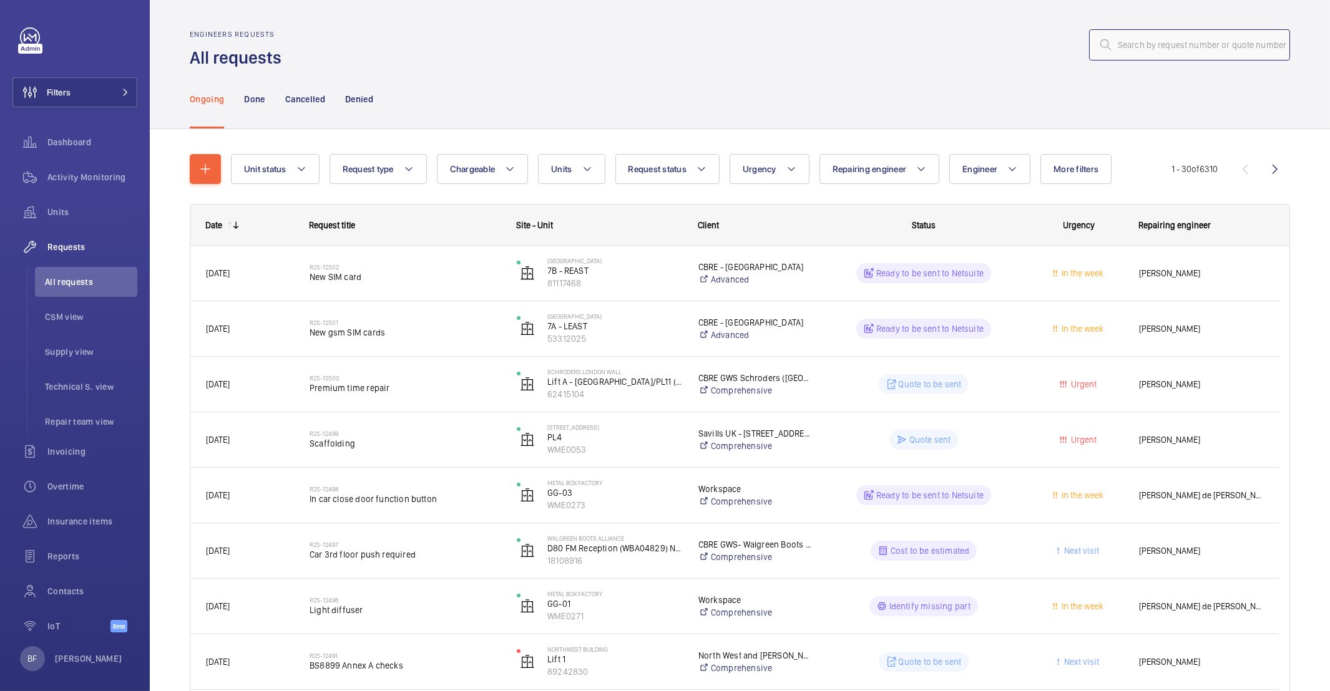
click at [1144, 45] on input "text" at bounding box center [1189, 44] width 201 height 31
paste input "25400"
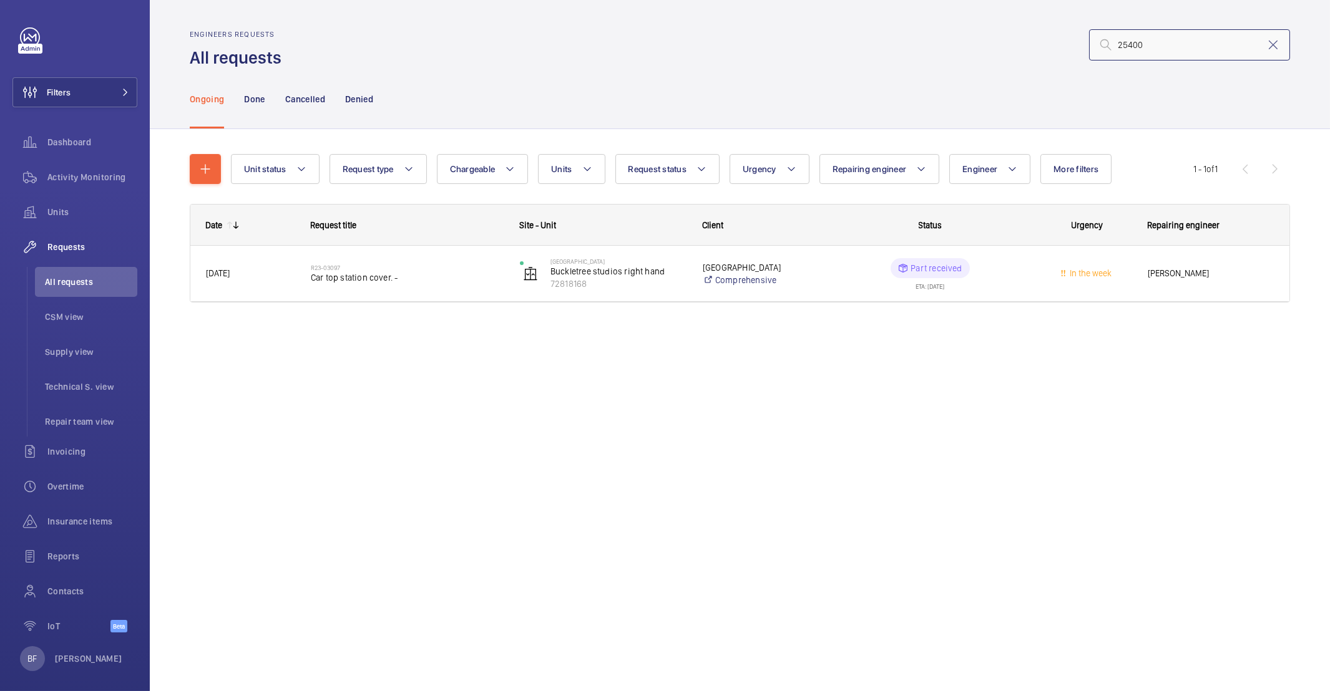
click at [1119, 42] on input "25400" at bounding box center [1189, 44] width 201 height 31
type input "025400"
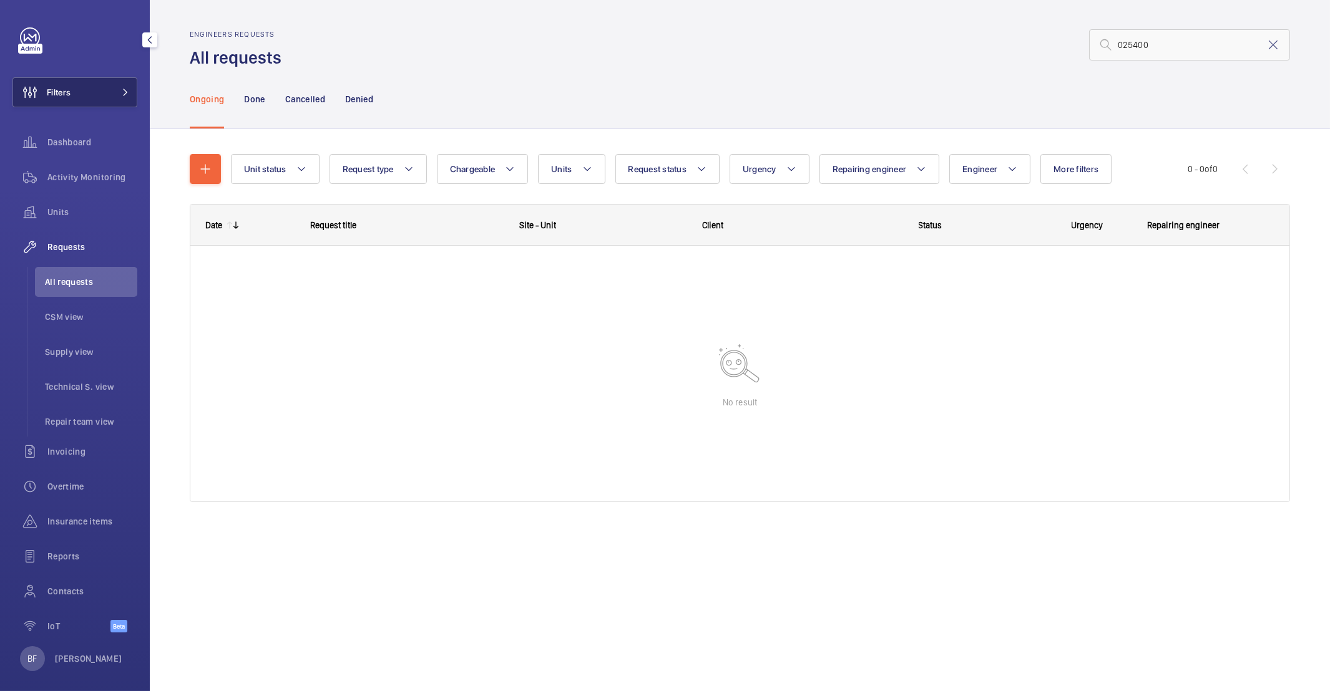
click at [87, 100] on button "Filters" at bounding box center [74, 92] width 125 height 30
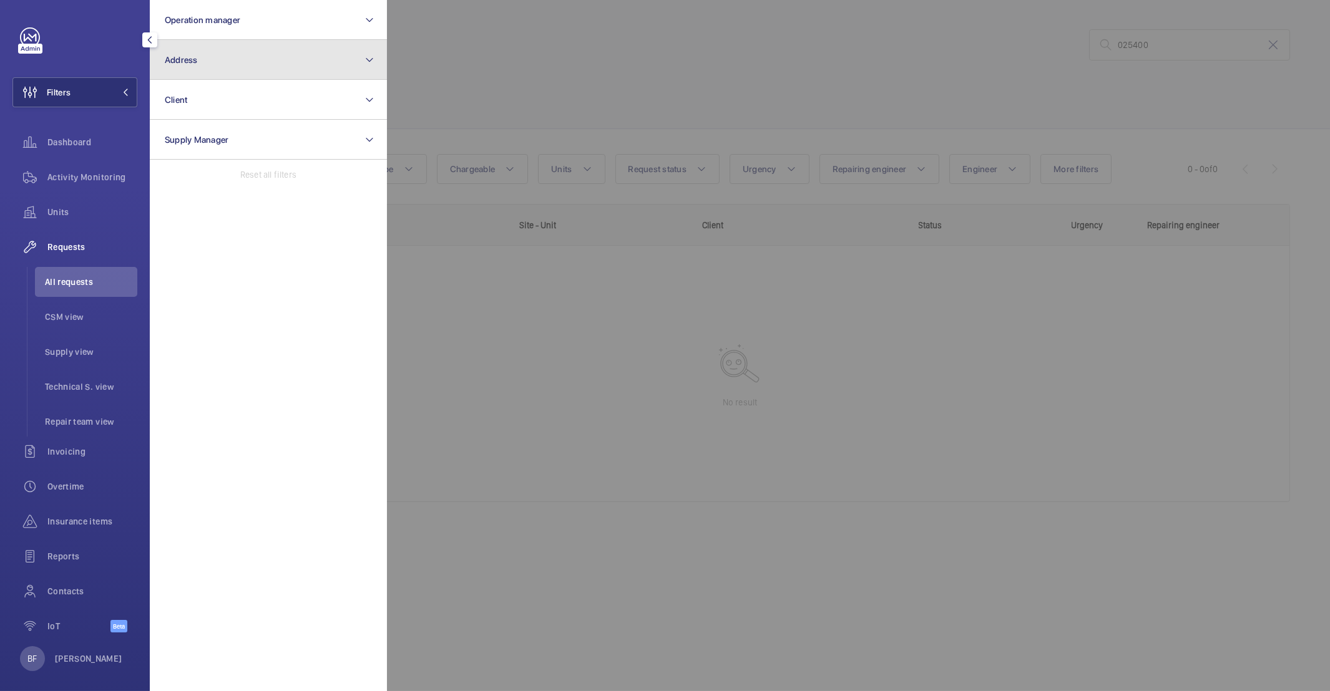
click at [211, 52] on button "Address" at bounding box center [268, 60] width 237 height 40
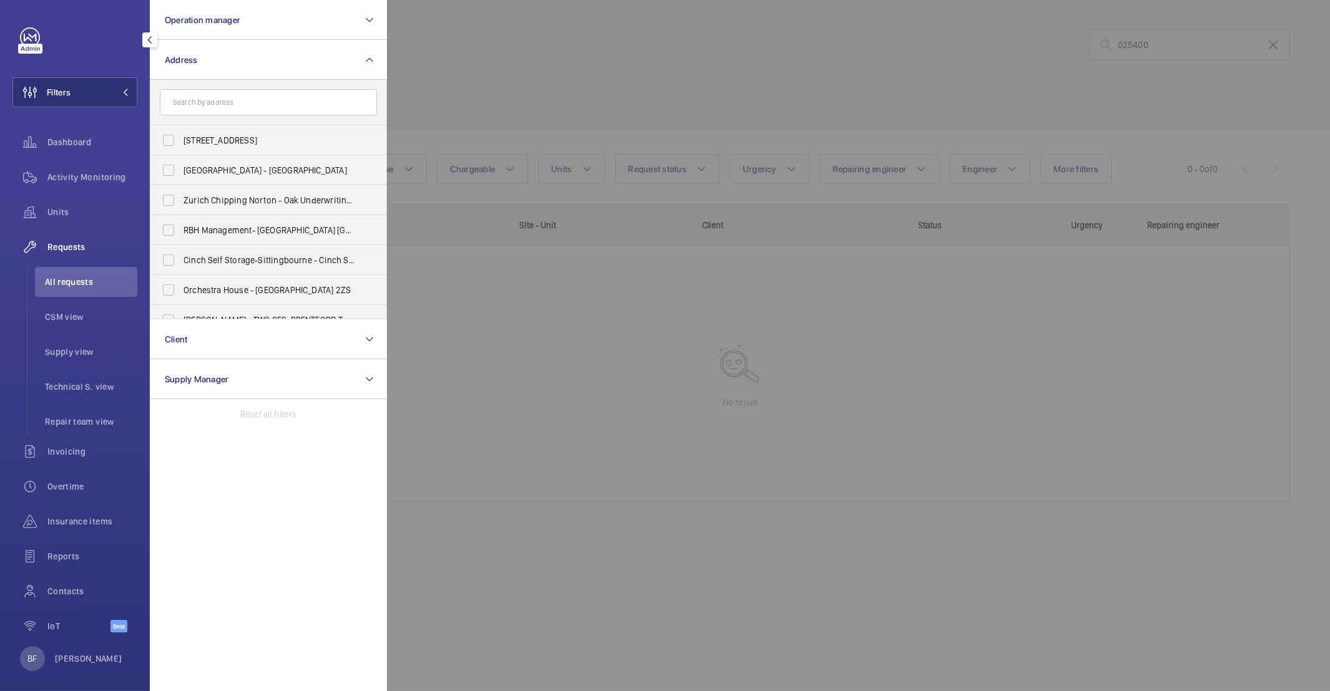
click at [208, 98] on input "text" at bounding box center [268, 102] width 217 height 26
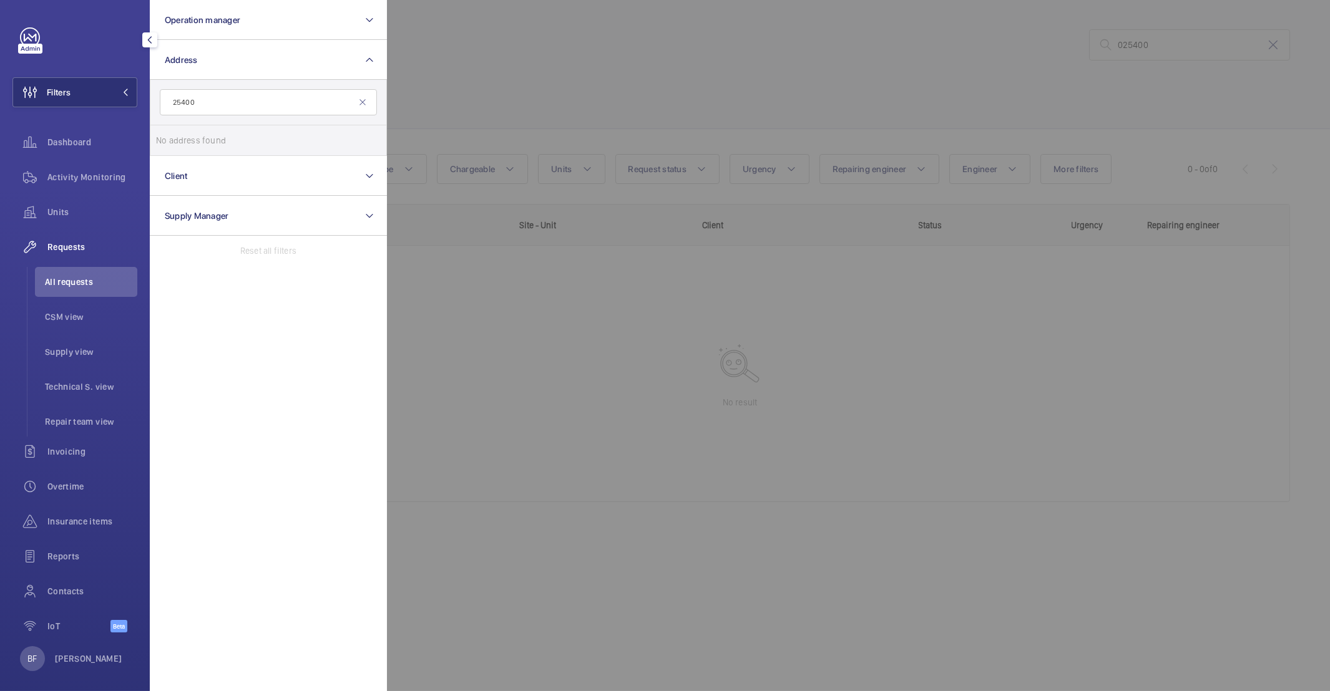
click at [173, 102] on input "25400" at bounding box center [268, 102] width 217 height 26
type input "025400"
click at [69, 278] on span "All requests" at bounding box center [91, 282] width 92 height 12
click at [861, 104] on div at bounding box center [1052, 345] width 1330 height 691
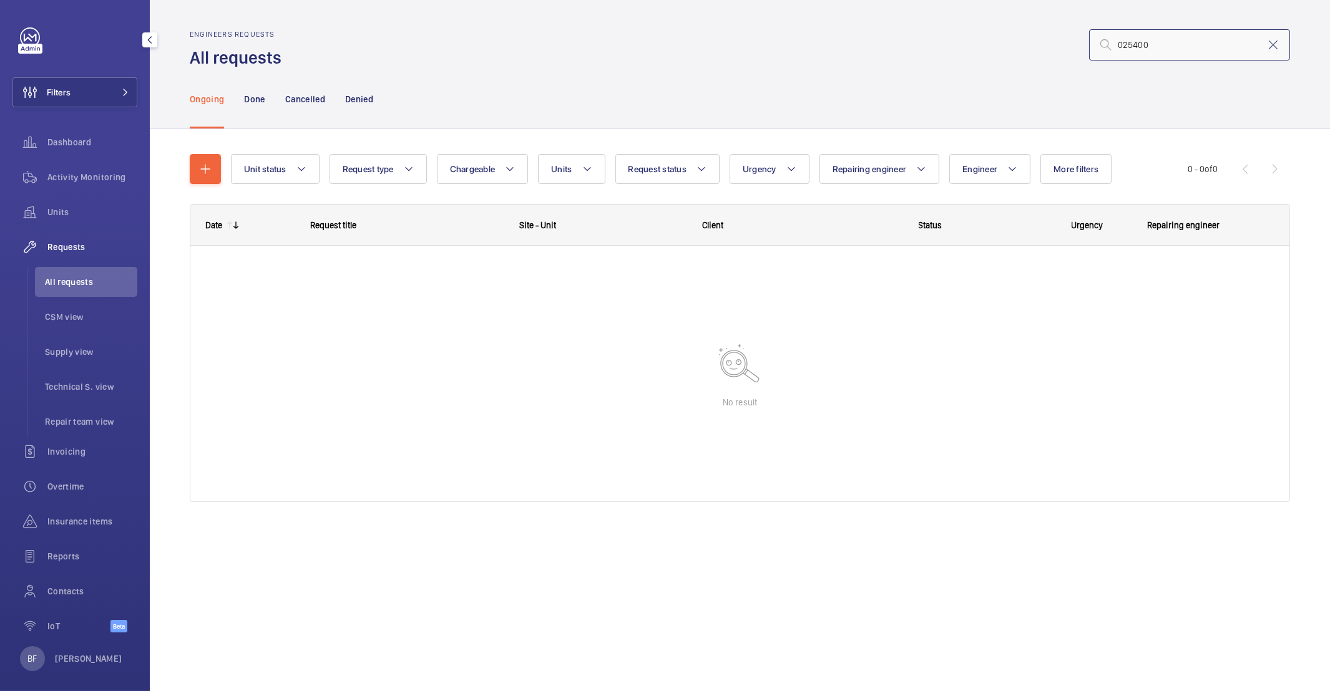
click at [1140, 46] on input "025400" at bounding box center [1189, 44] width 201 height 31
type input "chocolate factory"
click at [253, 100] on p "Done" at bounding box center [254, 99] width 21 height 12
click at [310, 106] on div "Cancelled" at bounding box center [305, 98] width 40 height 59
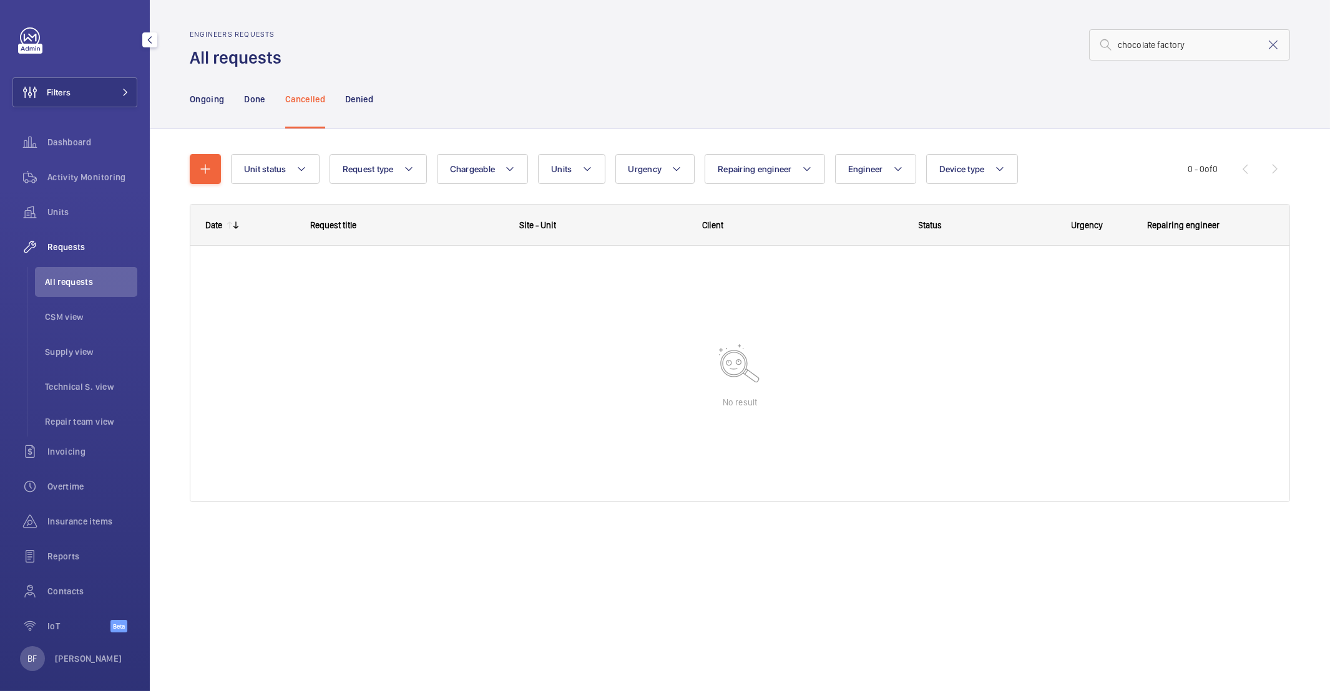
click at [383, 95] on div "Ongoing Done Cancelled Denied" at bounding box center [740, 98] width 1100 height 59
click at [354, 109] on div "Denied" at bounding box center [359, 98] width 28 height 59
click at [331, 99] on nav "Ongoing Done Cancelled Denied" at bounding box center [281, 98] width 183 height 59
click at [290, 96] on p "Cancelled" at bounding box center [305, 99] width 40 height 12
click at [264, 97] on p "Done" at bounding box center [254, 99] width 21 height 12
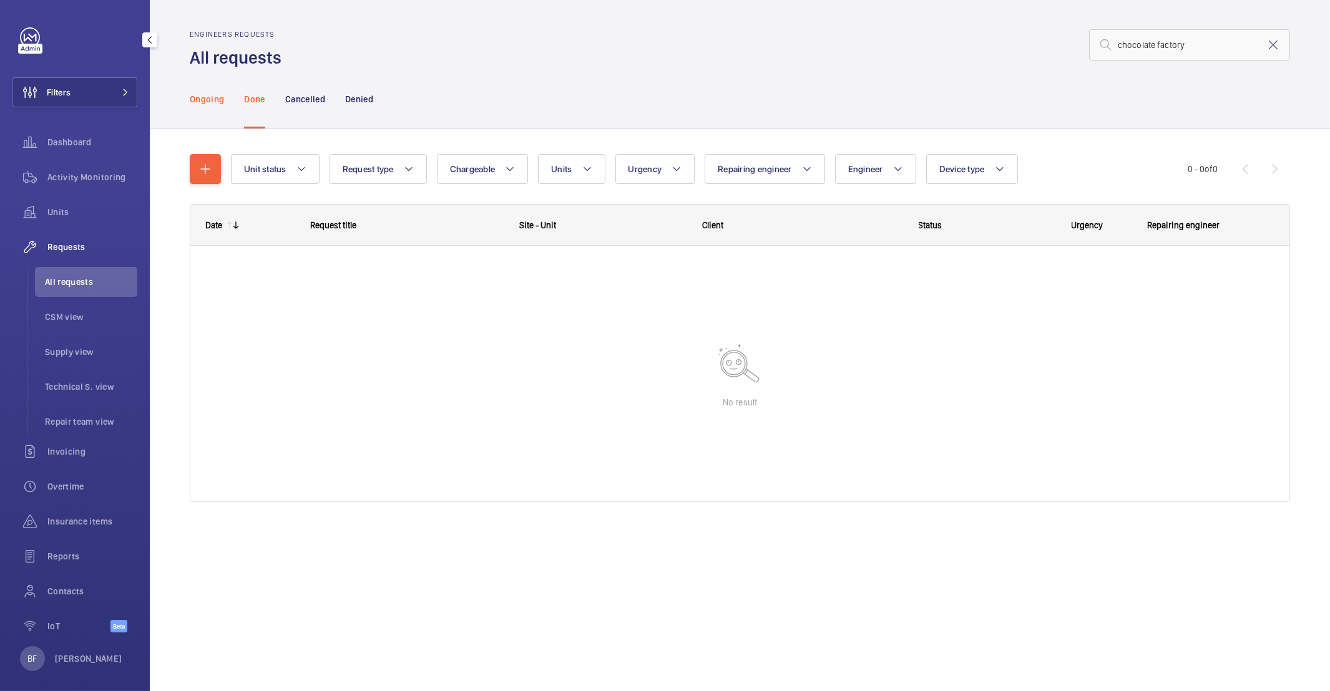
click at [217, 102] on p "Ongoing" at bounding box center [207, 99] width 34 height 12
